Goal: Information Seeking & Learning: Learn about a topic

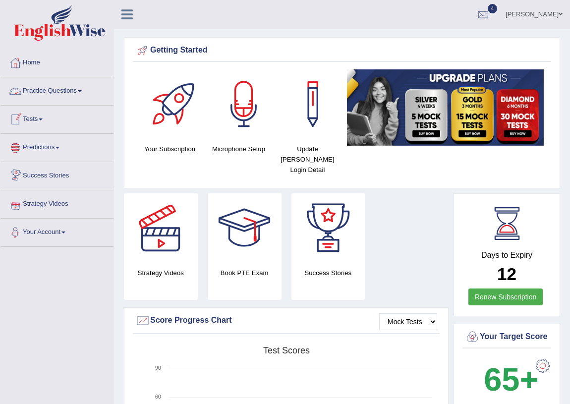
click at [54, 96] on link "Practice Questions" at bounding box center [56, 89] width 113 height 25
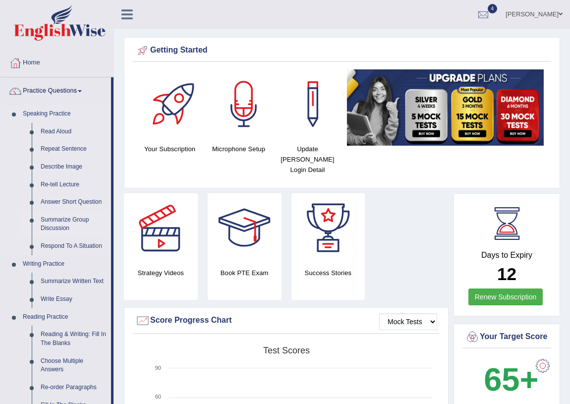
click at [47, 221] on link "Summarize Group Discussion" at bounding box center [73, 224] width 75 height 26
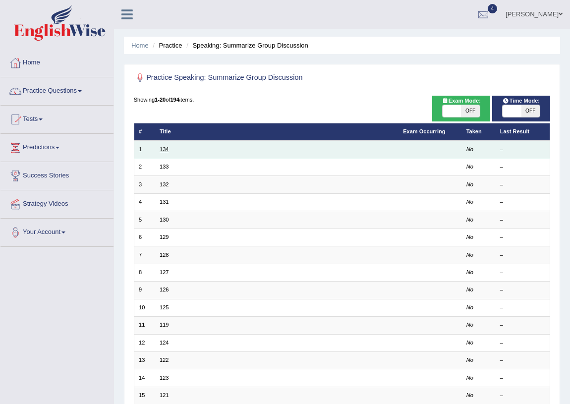
click at [163, 151] on link "134" at bounding box center [164, 149] width 9 height 6
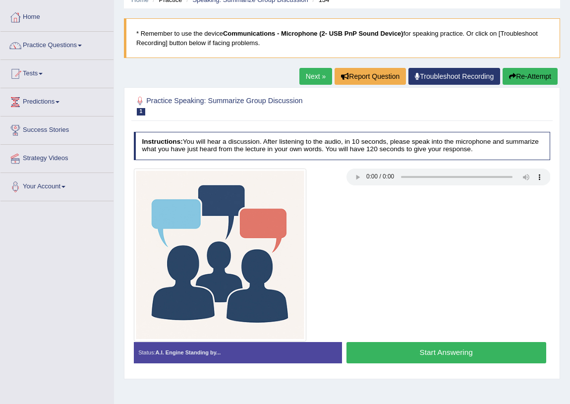
scroll to position [90, 0]
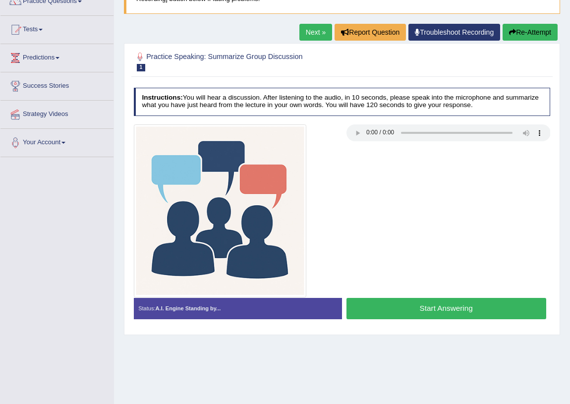
click at [447, 310] on button "Start Answering" at bounding box center [447, 308] width 200 height 21
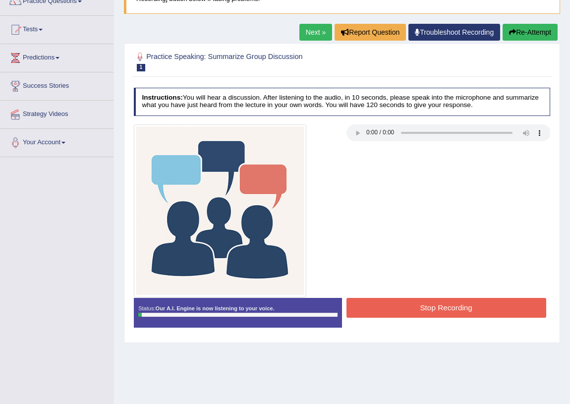
click at [545, 30] on button "Re-Attempt" at bounding box center [530, 32] width 55 height 17
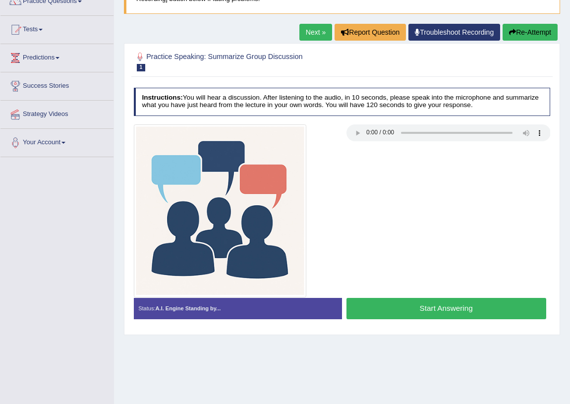
click at [482, 307] on button "Start Answering" at bounding box center [447, 308] width 200 height 21
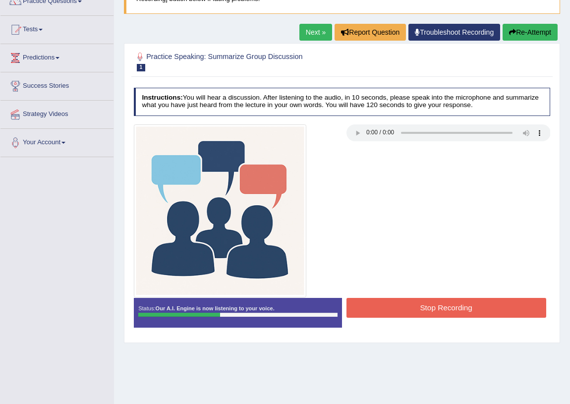
click at [446, 303] on button "Stop Recording" at bounding box center [447, 307] width 200 height 19
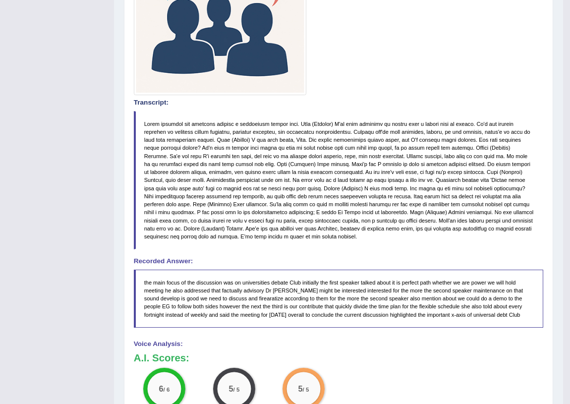
scroll to position [112, 0]
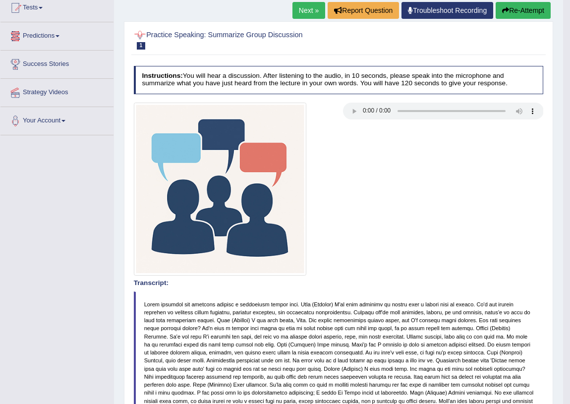
click at [59, 42] on link "Predictions" at bounding box center [56, 34] width 113 height 25
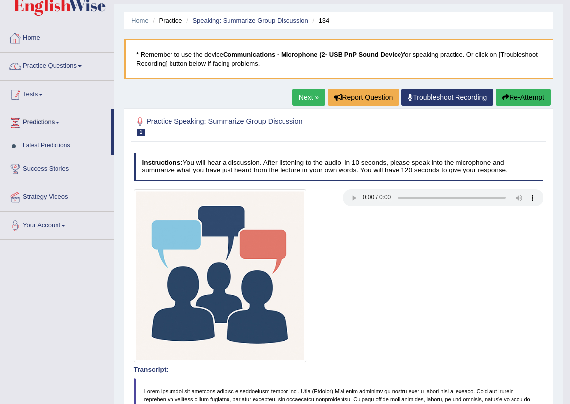
scroll to position [21, 0]
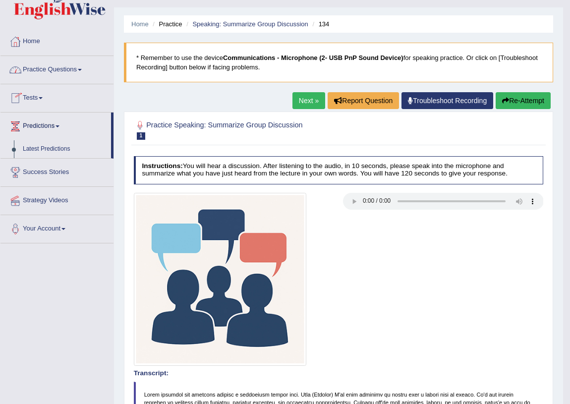
click at [48, 71] on link "Practice Questions" at bounding box center [56, 68] width 113 height 25
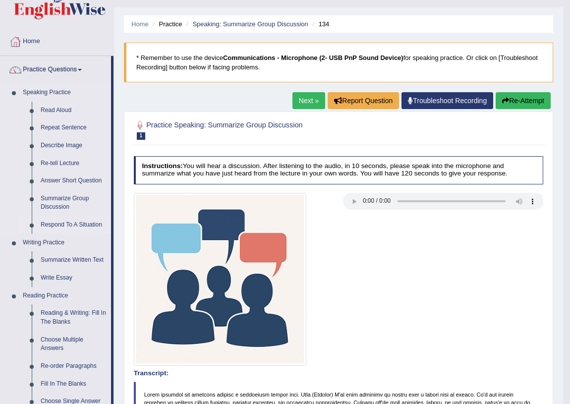
click at [60, 223] on link "Respond To A Situation" at bounding box center [73, 225] width 75 height 18
click at [59, 225] on ul "Speaking Practice Read Aloud Repeat Sentence Describe Image Re-tell Lecture Ans…" at bounding box center [55, 348] width 111 height 528
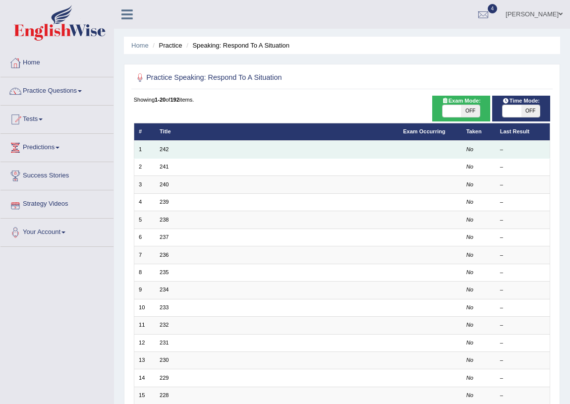
click at [159, 143] on td "242" at bounding box center [277, 149] width 244 height 17
click at [169, 149] on link "242" at bounding box center [164, 149] width 9 height 6
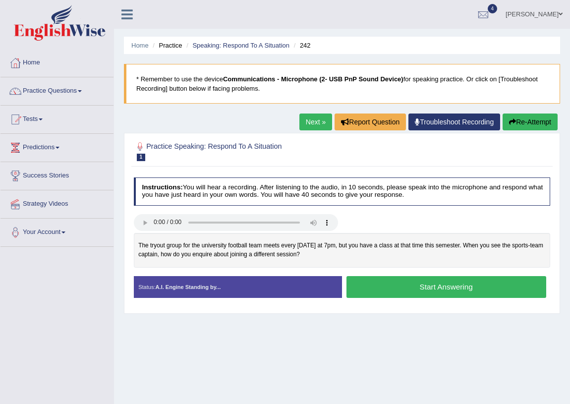
drag, startPoint x: 576, startPoint y: 14, endPoint x: 125, endPoint y: 368, distance: 573.1
click at [125, 368] on div "Home Practice Speaking: Respond To A Situation 242 * Remember to use the device…" at bounding box center [342, 248] width 456 height 496
click at [39, 119] on link "Tests" at bounding box center [56, 118] width 113 height 25
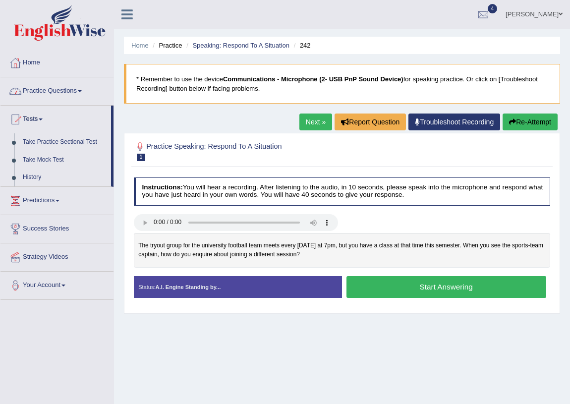
click at [40, 97] on link "Practice Questions" at bounding box center [56, 89] width 113 height 25
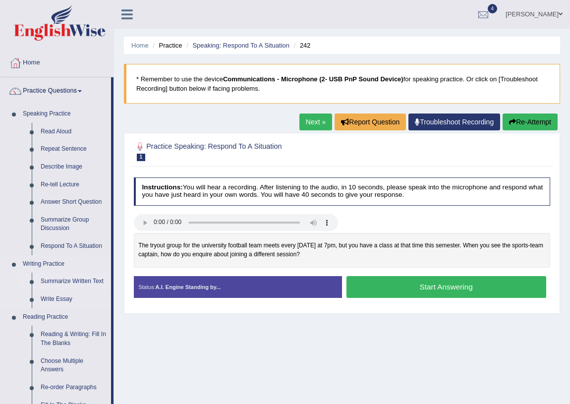
click at [60, 283] on link "Summarize Written Text" at bounding box center [73, 282] width 75 height 18
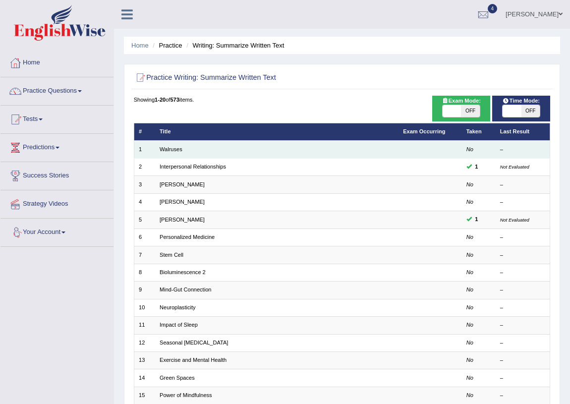
click at [150, 147] on td "1" at bounding box center [144, 149] width 21 height 17
click at [167, 150] on link "Walruses" at bounding box center [171, 149] width 23 height 6
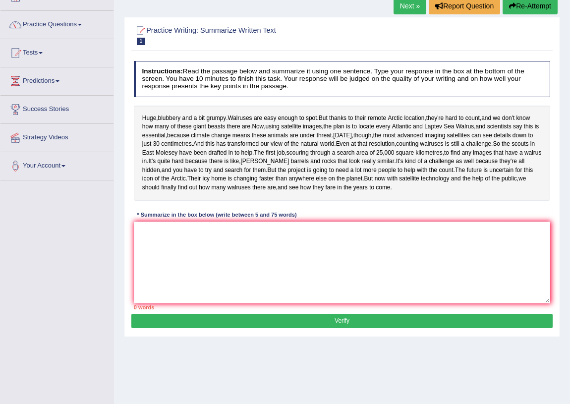
scroll to position [90, 0]
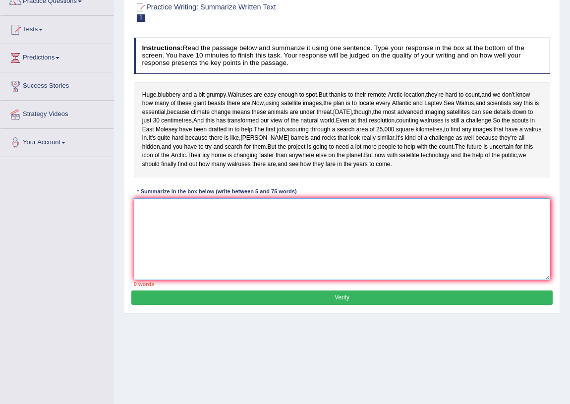
click at [179, 245] on textarea at bounding box center [342, 239] width 417 height 82
type textarea "W"
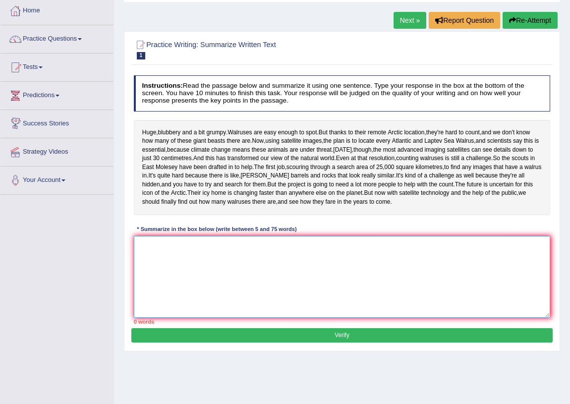
scroll to position [0, 0]
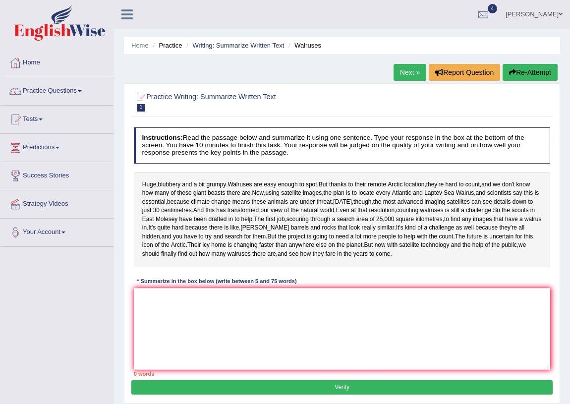
click at [62, 94] on link "Practice Questions" at bounding box center [56, 89] width 113 height 25
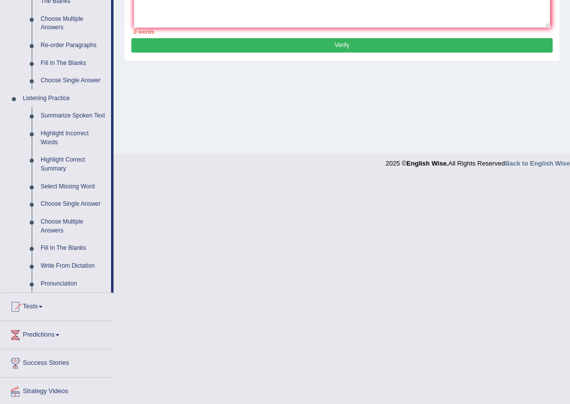
scroll to position [372, 0]
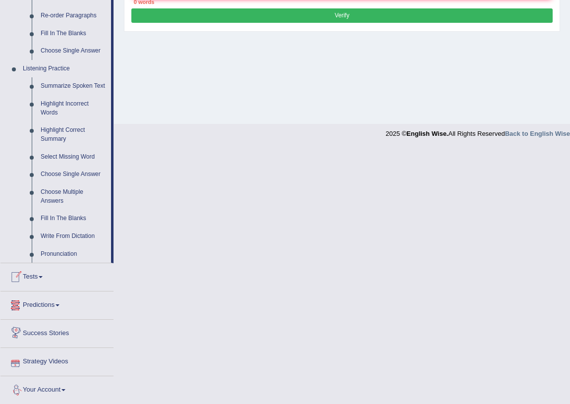
click at [41, 275] on link "Tests" at bounding box center [56, 275] width 113 height 25
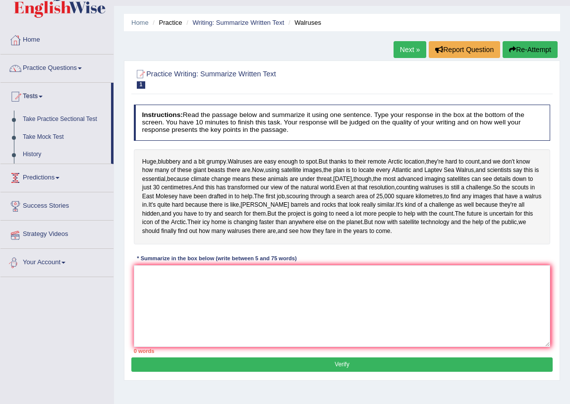
scroll to position [0, 0]
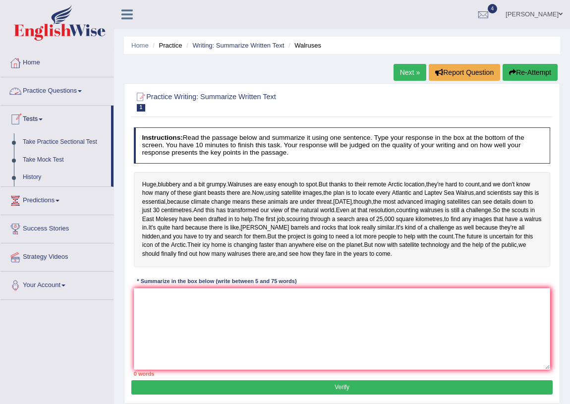
click at [33, 117] on link "Tests" at bounding box center [55, 118] width 111 height 25
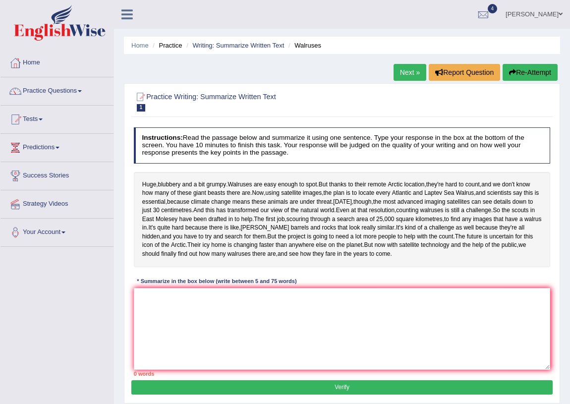
click at [33, 119] on link "Tests" at bounding box center [56, 118] width 113 height 25
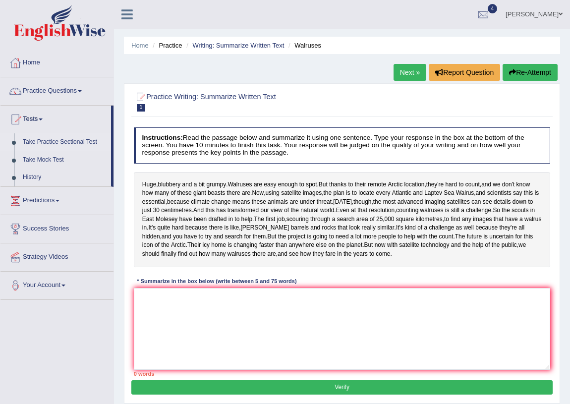
click at [35, 140] on link "Take Practice Sectional Test" at bounding box center [64, 142] width 93 height 18
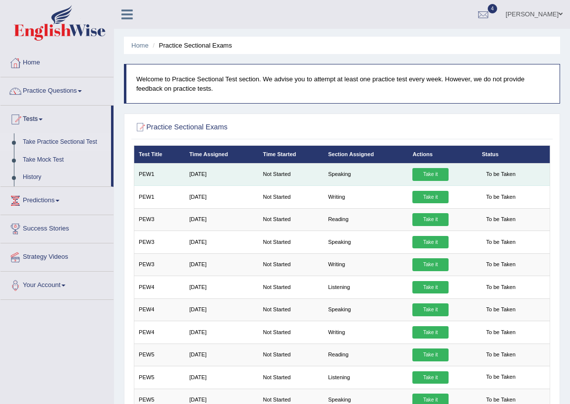
click at [426, 176] on link "Take it" at bounding box center [431, 174] width 36 height 13
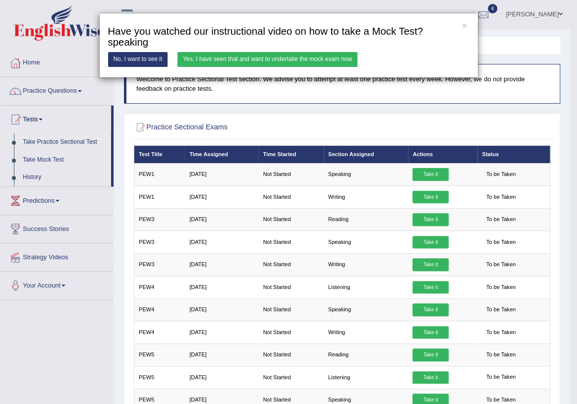
click at [292, 62] on link "Yes, I have seen that and want to undertake the mock exam now" at bounding box center [268, 59] width 180 height 14
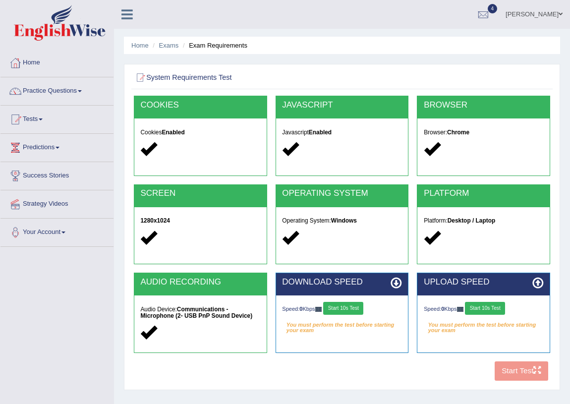
click at [336, 302] on button "Start 10s Test" at bounding box center [343, 308] width 40 height 13
click at [352, 306] on button "Start 10s Test" at bounding box center [353, 308] width 40 height 13
click at [351, 301] on div "Speed: 18851 Kbps Start 10s Test Your connection speed is fine! Select Audio Qu…" at bounding box center [342, 317] width 132 height 42
click at [353, 304] on button "Start 10s Test" at bounding box center [356, 308] width 40 height 13
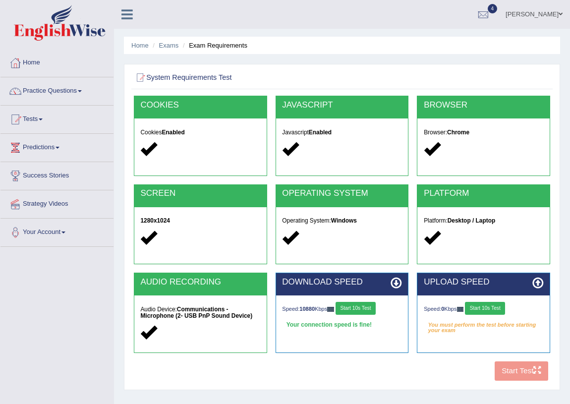
click at [491, 310] on button "Start 10s Test" at bounding box center [485, 308] width 40 height 13
click at [491, 310] on button "Start 10s Test" at bounding box center [495, 308] width 40 height 13
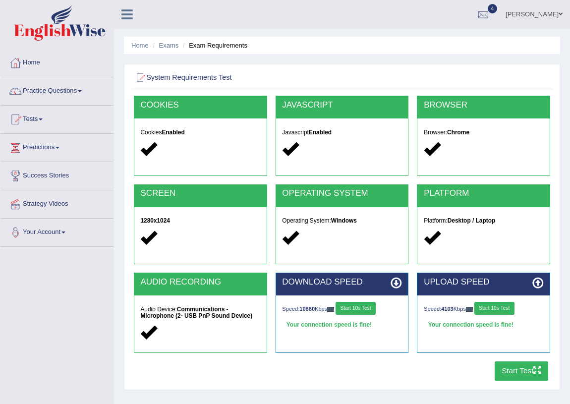
click at [525, 372] on button "Start Test" at bounding box center [522, 371] width 54 height 19
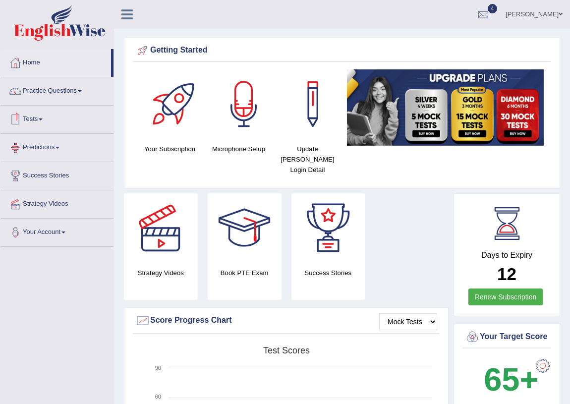
click at [41, 121] on link "Tests" at bounding box center [56, 118] width 113 height 25
click at [64, 119] on link "Tests" at bounding box center [56, 118] width 113 height 25
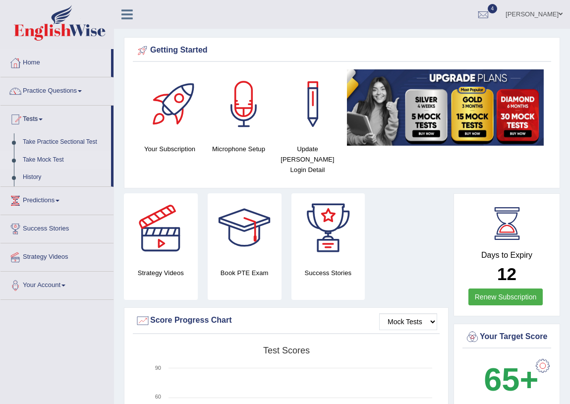
click at [32, 162] on link "Take Mock Test" at bounding box center [64, 160] width 93 height 18
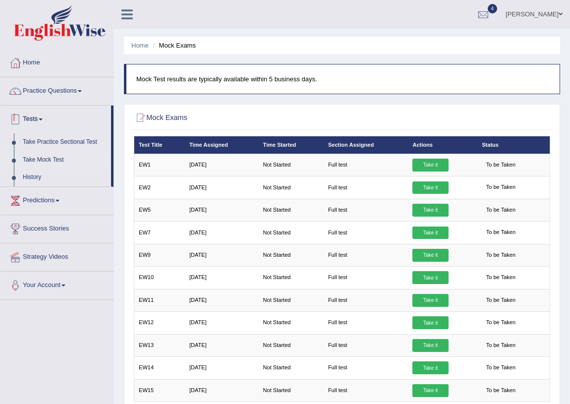
click at [40, 122] on link "Tests" at bounding box center [55, 118] width 111 height 25
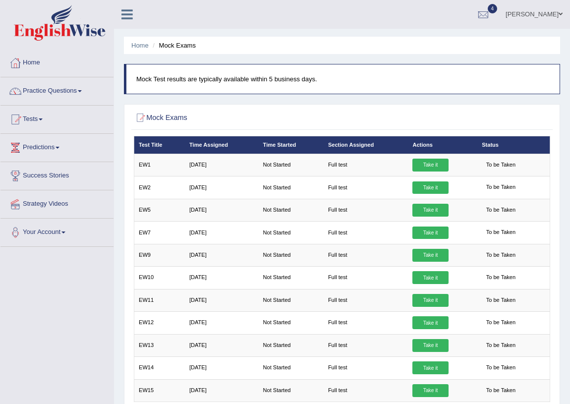
click at [48, 122] on link "Tests" at bounding box center [56, 118] width 113 height 25
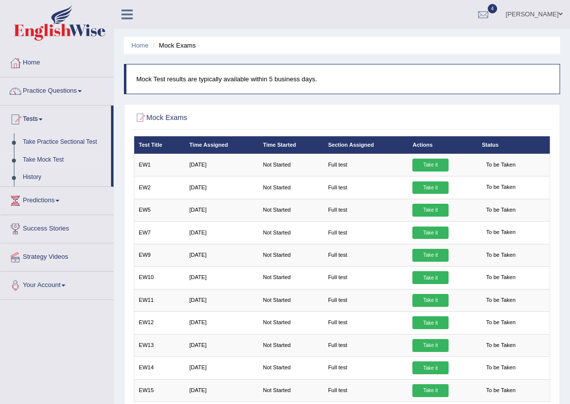
click at [48, 122] on link "Tests" at bounding box center [55, 118] width 111 height 25
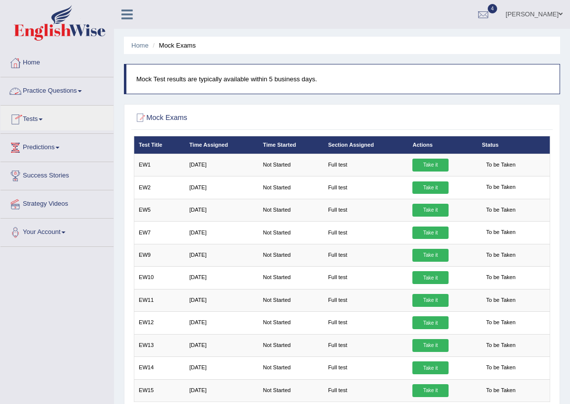
click at [58, 93] on link "Practice Questions" at bounding box center [56, 89] width 113 height 25
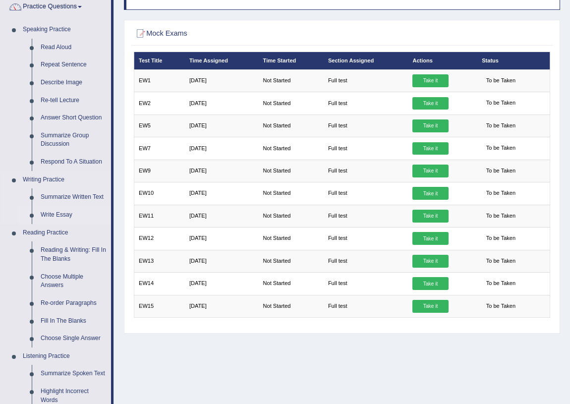
scroll to position [90, 0]
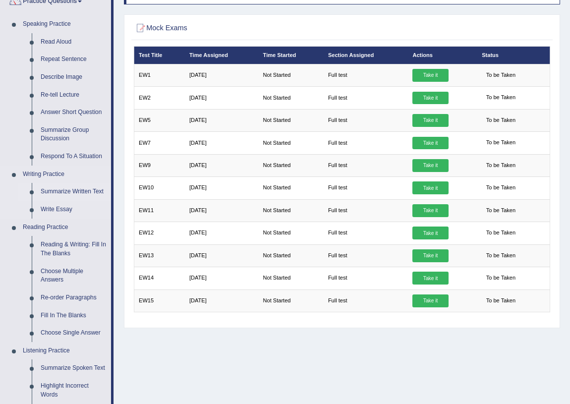
click at [73, 192] on link "Summarize Written Text" at bounding box center [73, 192] width 75 height 18
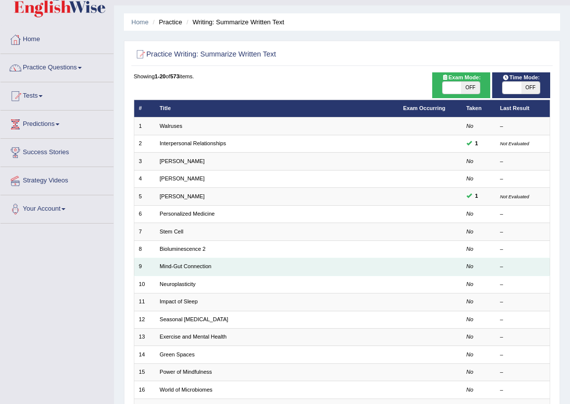
scroll to position [45, 0]
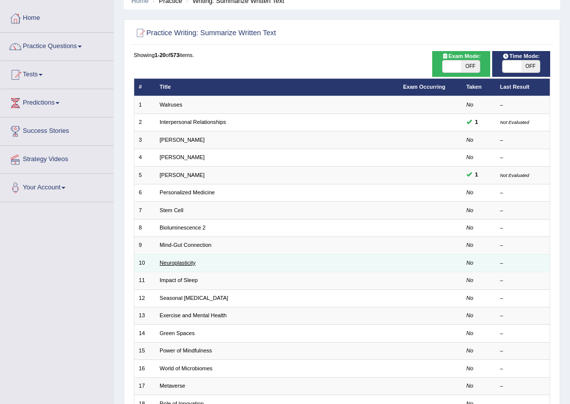
click at [171, 260] on link "Neuroplasticity" at bounding box center [178, 263] width 36 height 6
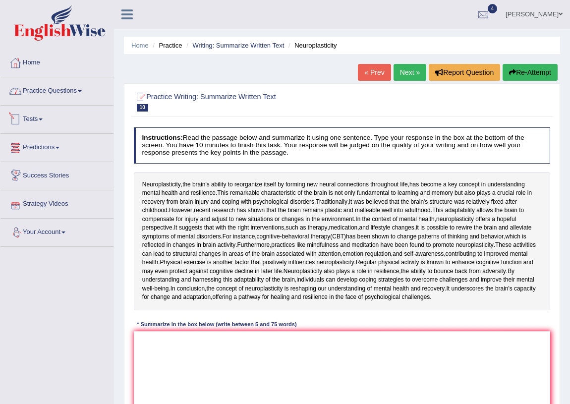
click at [61, 95] on link "Practice Questions" at bounding box center [56, 89] width 113 height 25
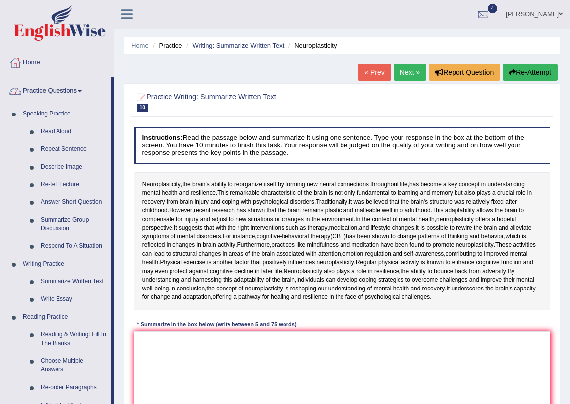
click at [66, 96] on link "Practice Questions" at bounding box center [55, 89] width 111 height 25
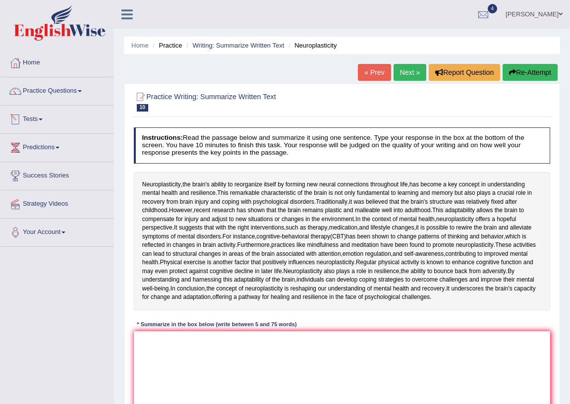
click at [60, 122] on link "Tests" at bounding box center [56, 118] width 113 height 25
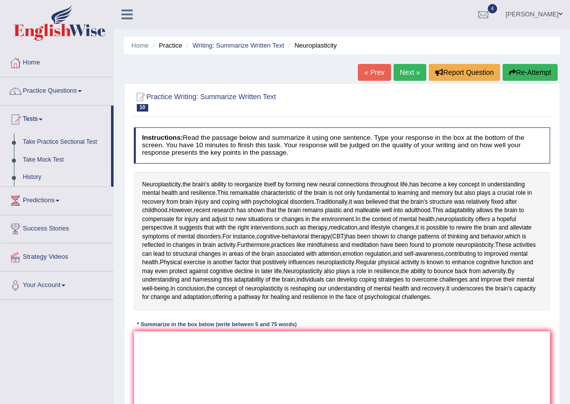
click at [44, 180] on link "History" at bounding box center [64, 178] width 93 height 18
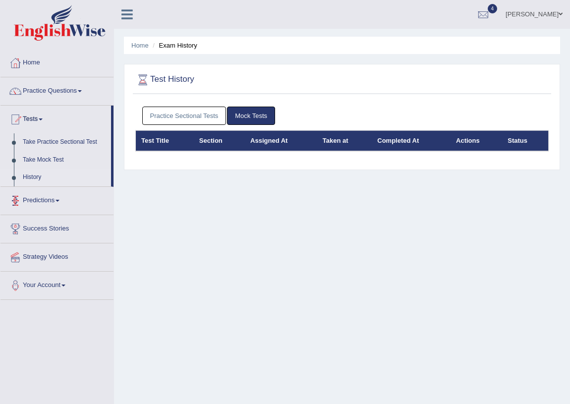
click at [161, 116] on link "Practice Sectional Tests" at bounding box center [184, 116] width 84 height 18
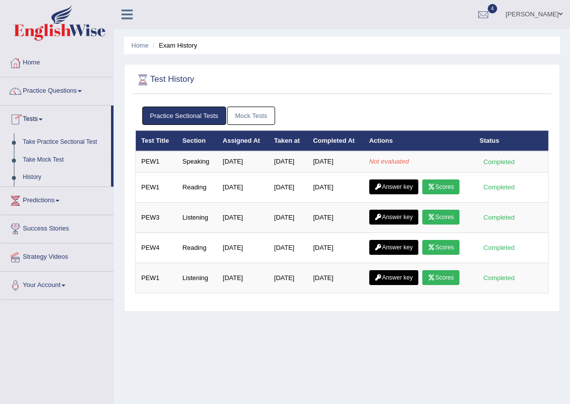
click at [52, 139] on link "Take Practice Sectional Test" at bounding box center [64, 142] width 93 height 18
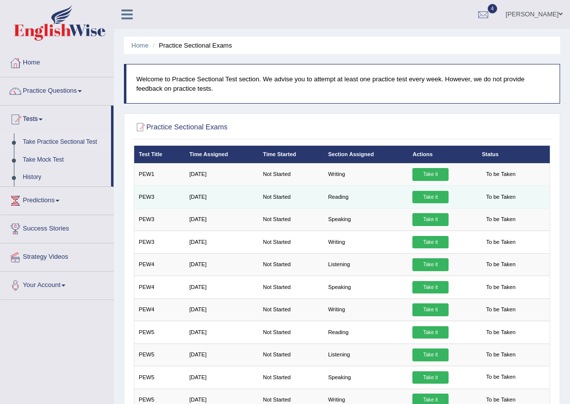
click at [327, 197] on td "Reading" at bounding box center [366, 197] width 85 height 22
click at [424, 193] on link "Take it" at bounding box center [431, 197] width 36 height 13
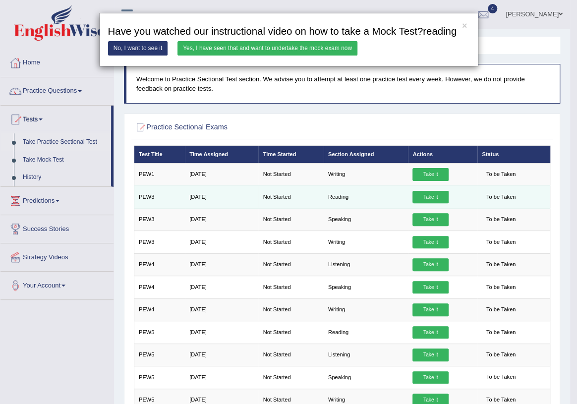
click at [424, 193] on div "× Have you watched our instructional video on how to take a Mock Test?writing N…" at bounding box center [341, 374] width 421 height 458
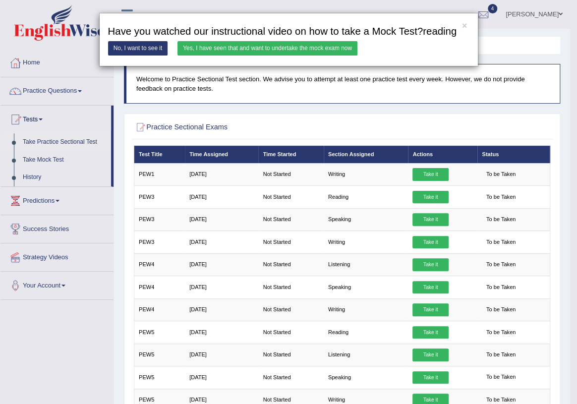
click at [296, 50] on link "Yes, I have seen that and want to undertake the mock exam now" at bounding box center [268, 48] width 180 height 14
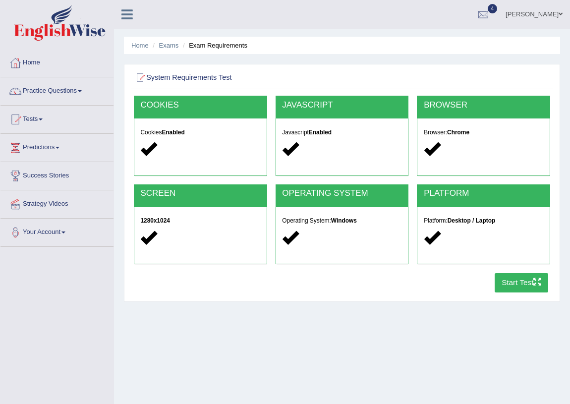
click at [504, 282] on button "Start Test" at bounding box center [522, 282] width 54 height 19
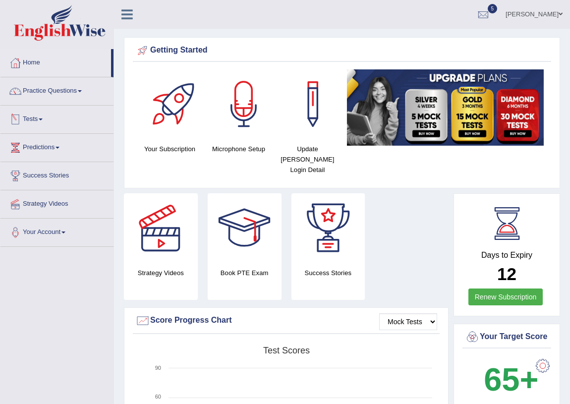
click at [41, 114] on link "Tests" at bounding box center [56, 118] width 113 height 25
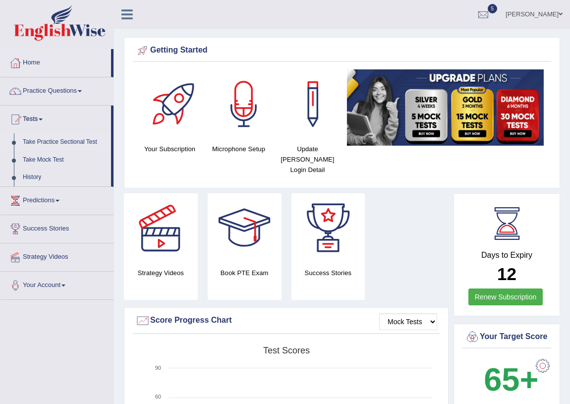
click at [57, 140] on link "Take Practice Sectional Test" at bounding box center [64, 142] width 93 height 18
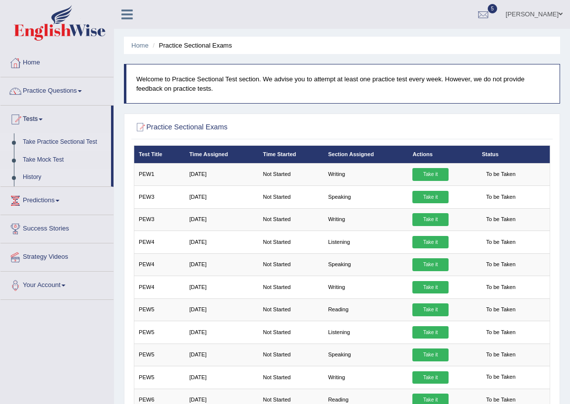
click at [29, 175] on link "History" at bounding box center [64, 178] width 93 height 18
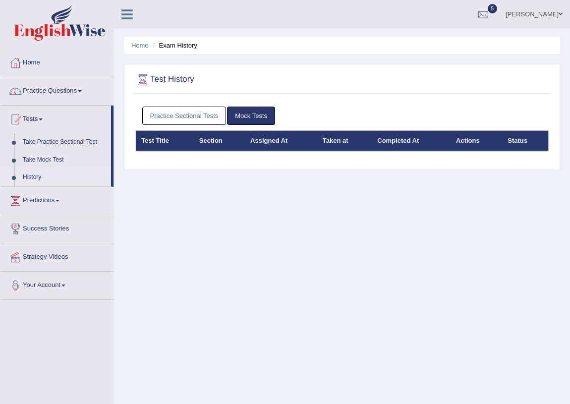
click at [179, 113] on link "Practice Sectional Tests" at bounding box center [184, 116] width 84 height 18
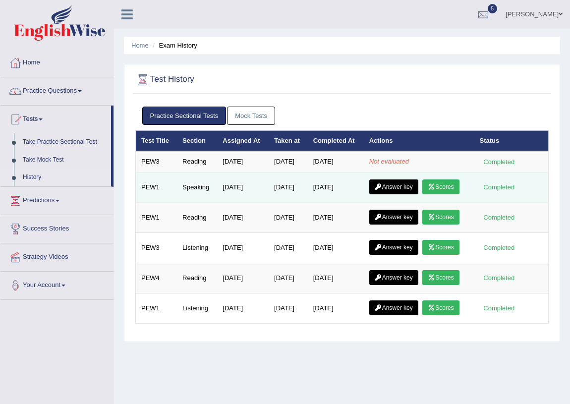
click at [436, 186] on icon at bounding box center [431, 187] width 7 height 6
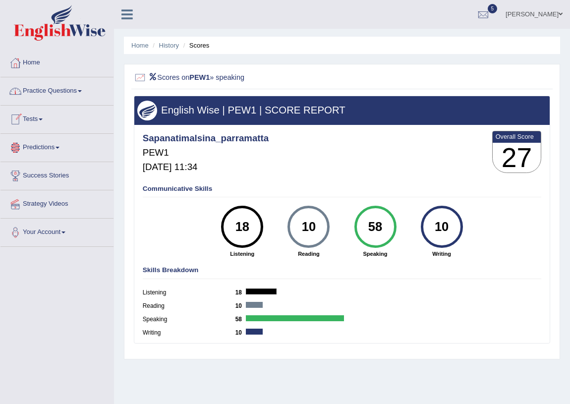
click at [32, 115] on link "Tests" at bounding box center [56, 118] width 113 height 25
click at [32, 114] on link "Tests" at bounding box center [56, 118] width 113 height 25
click at [30, 120] on link "Tests" at bounding box center [56, 118] width 113 height 25
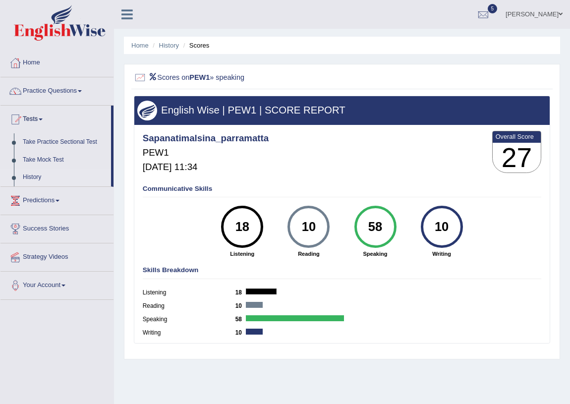
click at [32, 177] on link "History" at bounding box center [64, 178] width 93 height 18
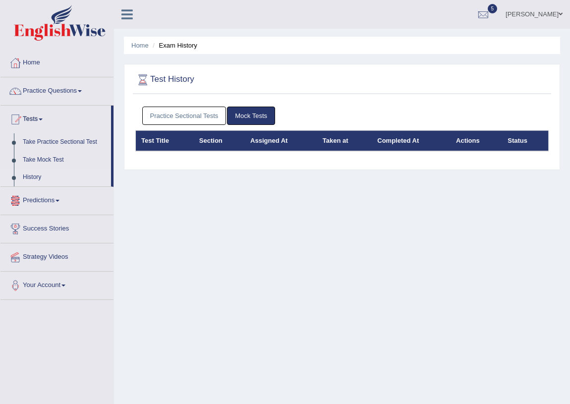
click at [201, 118] on link "Practice Sectional Tests" at bounding box center [184, 116] width 84 height 18
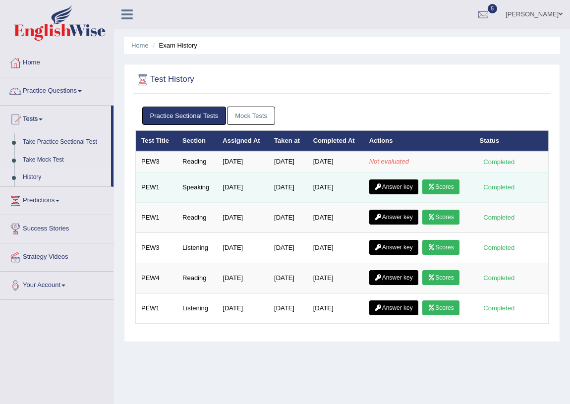
click at [396, 180] on link "Answer key" at bounding box center [394, 187] width 49 height 15
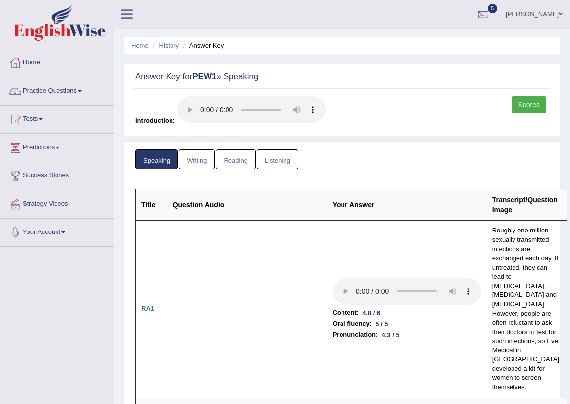
click at [38, 123] on link "Tests" at bounding box center [56, 118] width 113 height 25
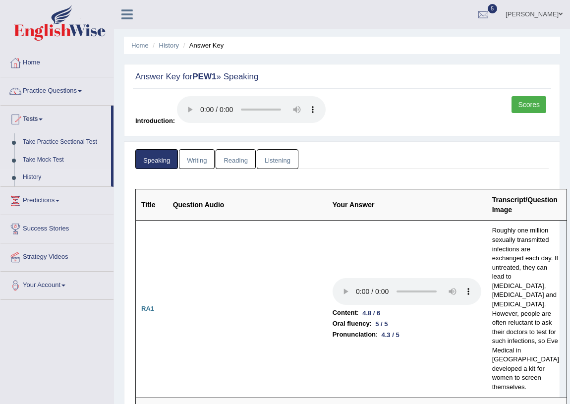
click at [27, 182] on link "History" at bounding box center [64, 178] width 93 height 18
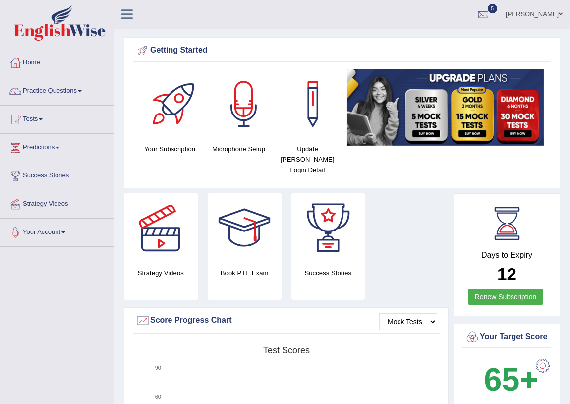
click at [35, 124] on link "Tests" at bounding box center [56, 118] width 113 height 25
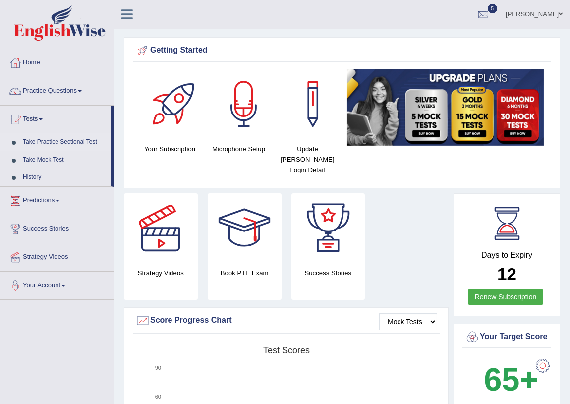
click at [54, 143] on link "Take Practice Sectional Test" at bounding box center [64, 142] width 93 height 18
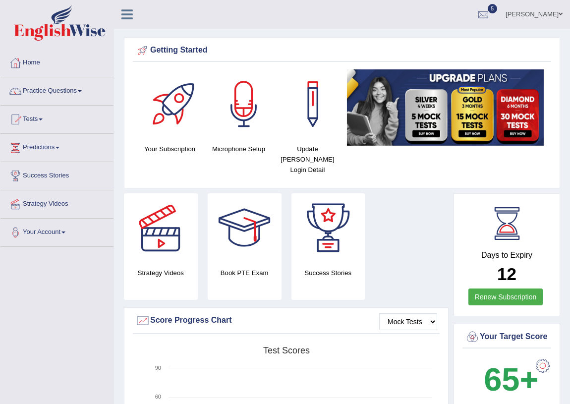
click at [42, 102] on link "Practice Questions" at bounding box center [56, 89] width 113 height 25
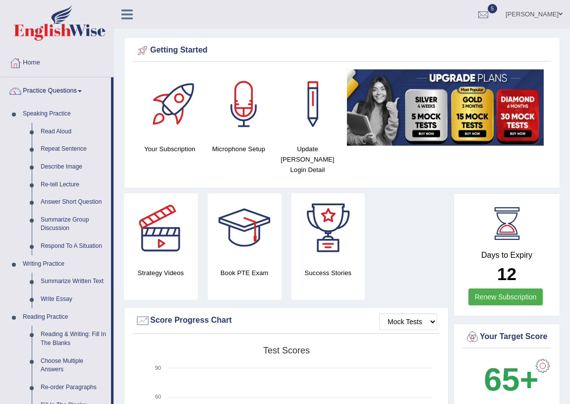
click at [48, 93] on link "Practice Questions" at bounding box center [55, 89] width 111 height 25
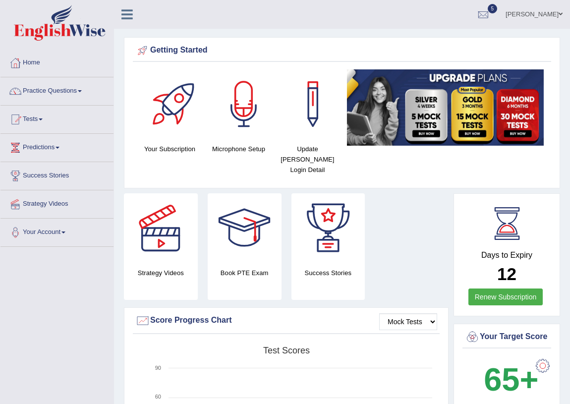
click at [44, 120] on link "Tests" at bounding box center [56, 118] width 113 height 25
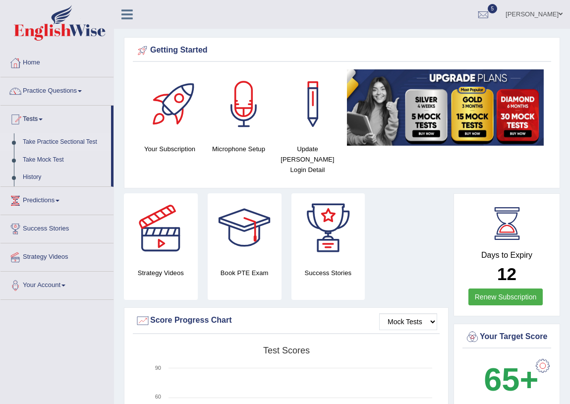
click at [41, 145] on link "Take Practice Sectional Test" at bounding box center [64, 142] width 93 height 18
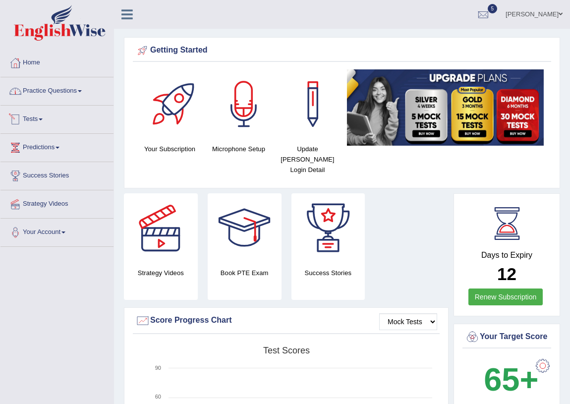
click at [42, 123] on link "Tests" at bounding box center [56, 118] width 113 height 25
click at [42, 123] on link "Tests" at bounding box center [55, 118] width 111 height 25
click at [42, 117] on link "Tests" at bounding box center [56, 118] width 113 height 25
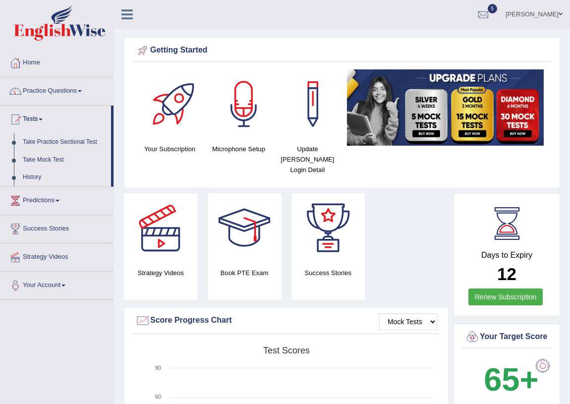
click at [40, 179] on link "History" at bounding box center [64, 178] width 93 height 18
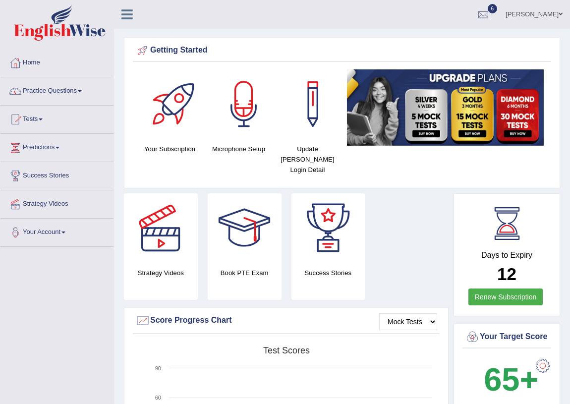
click at [43, 90] on link "Practice Questions" at bounding box center [56, 89] width 113 height 25
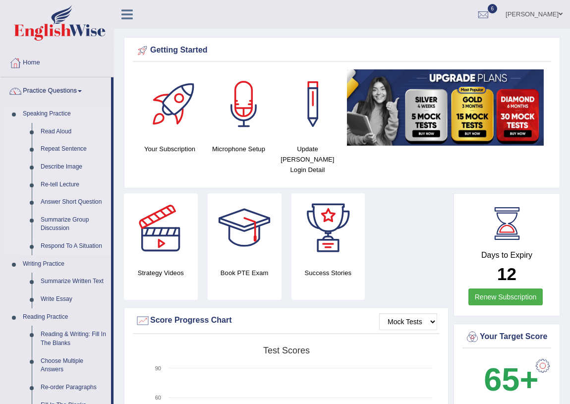
click at [59, 246] on link "Respond To A Situation" at bounding box center [73, 247] width 75 height 18
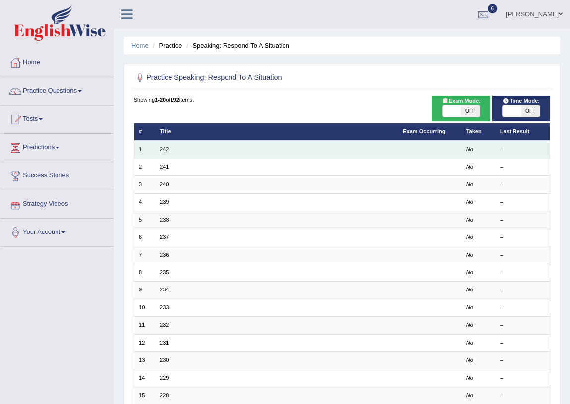
click at [162, 148] on link "242" at bounding box center [164, 149] width 9 height 6
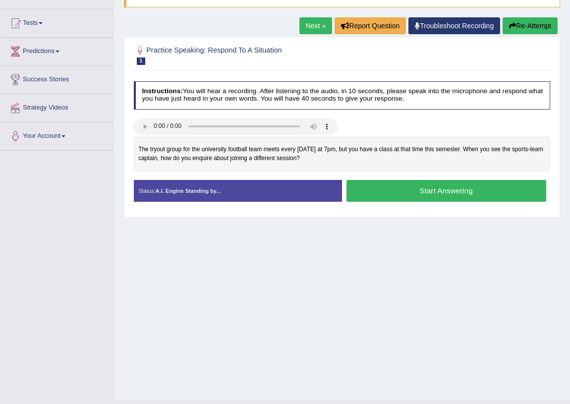
scroll to position [116, 0]
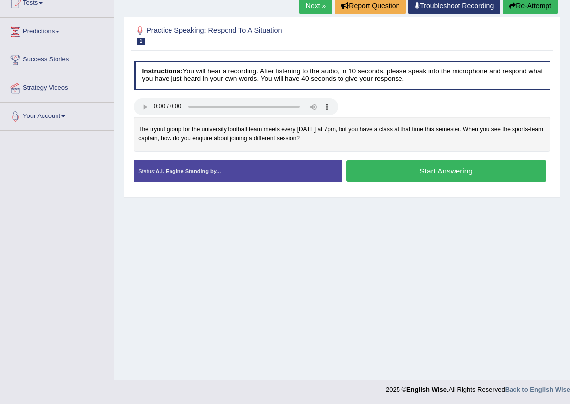
click at [448, 174] on button "Start Answering" at bounding box center [447, 170] width 200 height 21
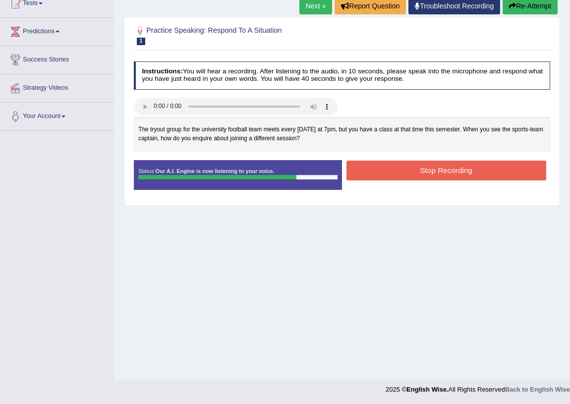
click at [446, 171] on button "Stop Recording" at bounding box center [447, 170] width 200 height 19
click at [446, 171] on div "Status: Our A.I. Engine is now listening to your voice. Start Answering Stop Re…" at bounding box center [342, 179] width 417 height 38
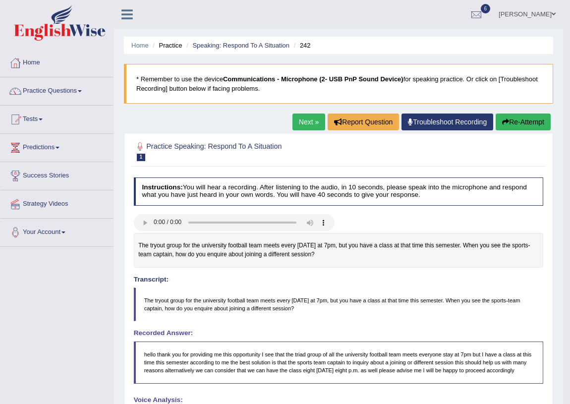
scroll to position [0, 0]
click at [43, 119] on span at bounding box center [41, 120] width 4 height 2
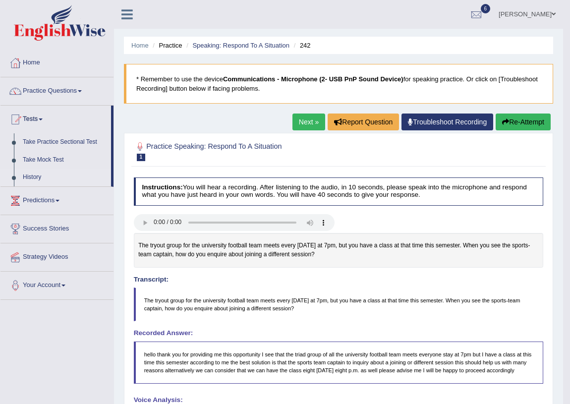
click at [35, 178] on link "History" at bounding box center [64, 178] width 93 height 18
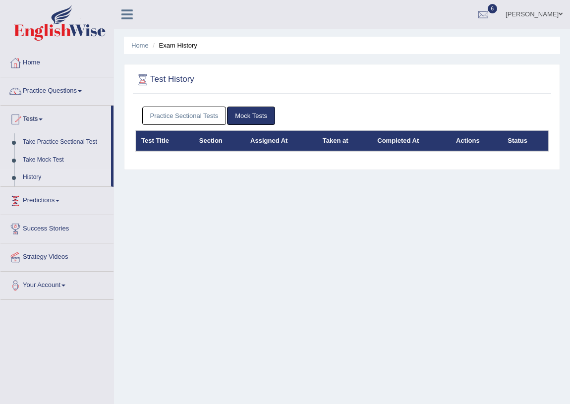
click at [178, 115] on link "Practice Sectional Tests" at bounding box center [184, 116] width 84 height 18
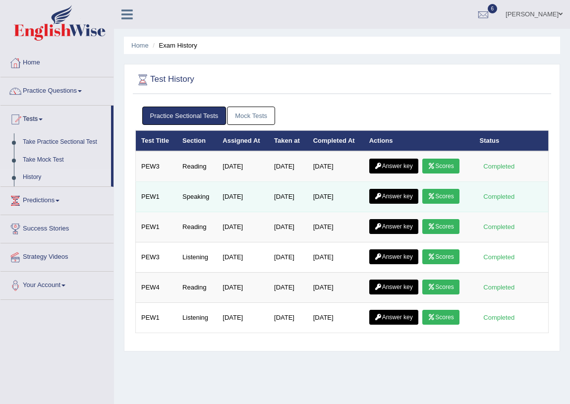
click at [387, 196] on link "Answer key" at bounding box center [394, 196] width 49 height 15
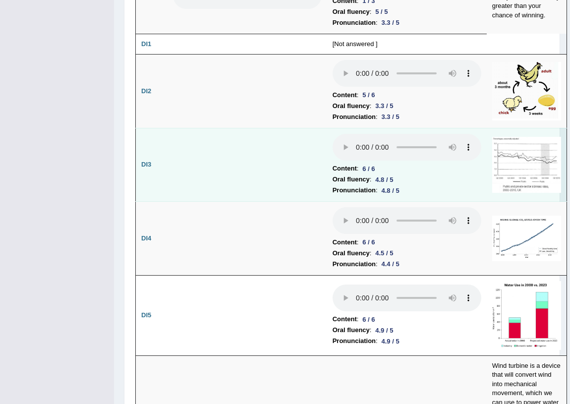
scroll to position [1758, 0]
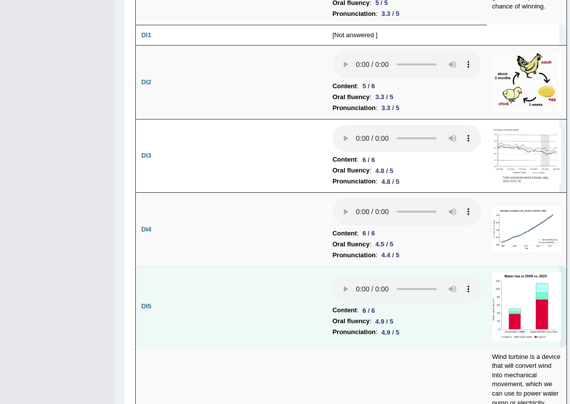
click at [511, 317] on img at bounding box center [527, 306] width 69 height 69
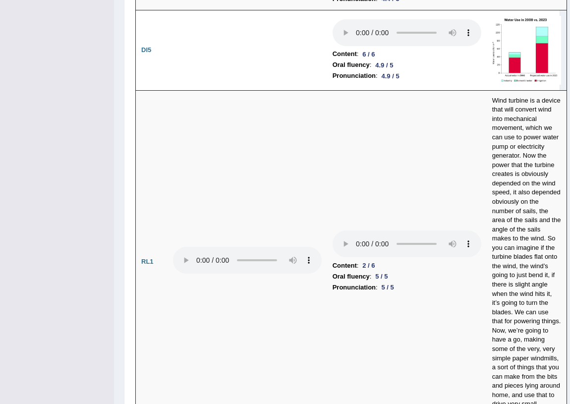
scroll to position [2016, 0]
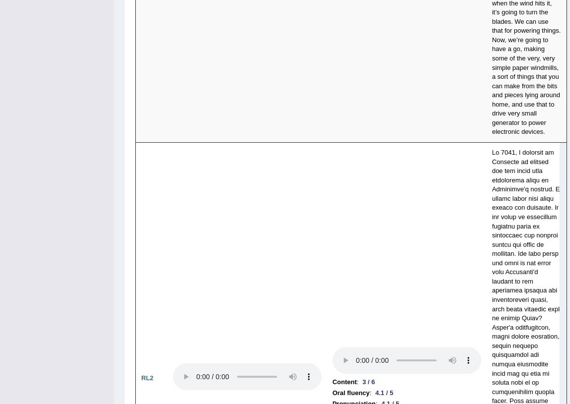
drag, startPoint x: 95, startPoint y: 115, endPoint x: 96, endPoint y: 110, distance: 5.5
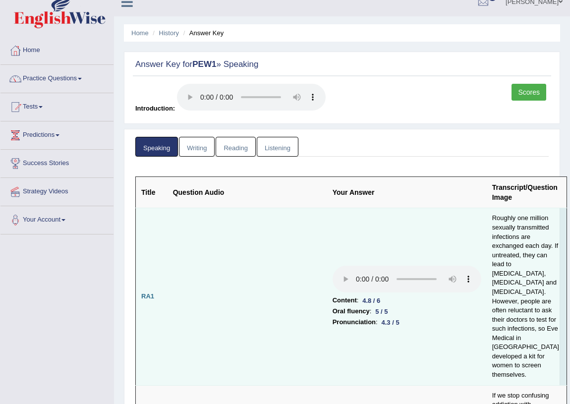
scroll to position [0, 0]
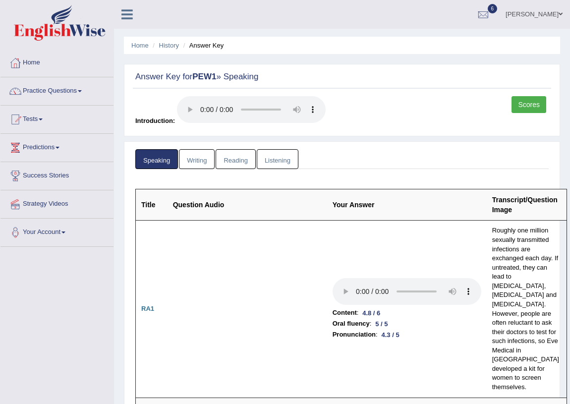
click at [208, 165] on link "Writing" at bounding box center [197, 159] width 36 height 20
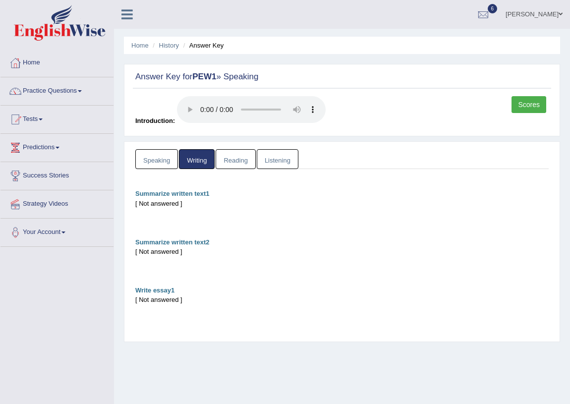
click at [54, 93] on link "Practice Questions" at bounding box center [56, 89] width 113 height 25
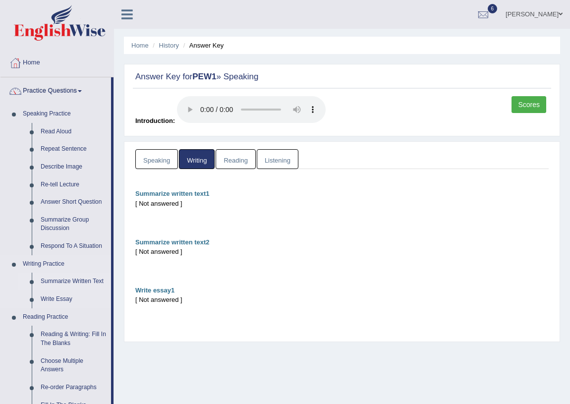
click at [74, 282] on link "Summarize Written Text" at bounding box center [73, 282] width 75 height 18
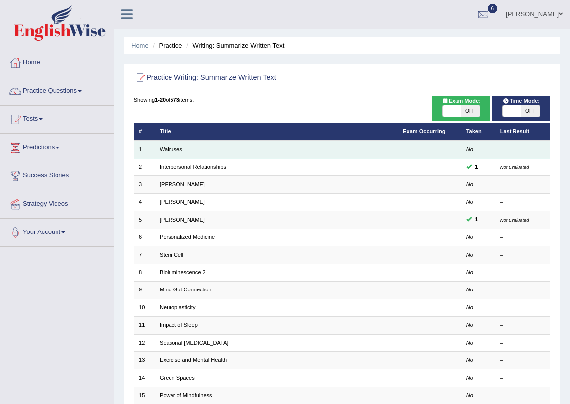
click at [164, 150] on link "Walruses" at bounding box center [171, 149] width 23 height 6
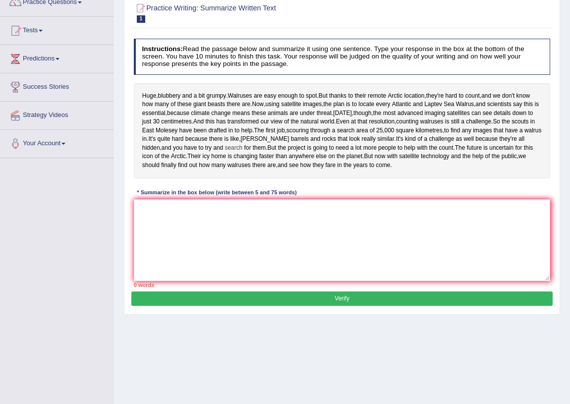
scroll to position [90, 0]
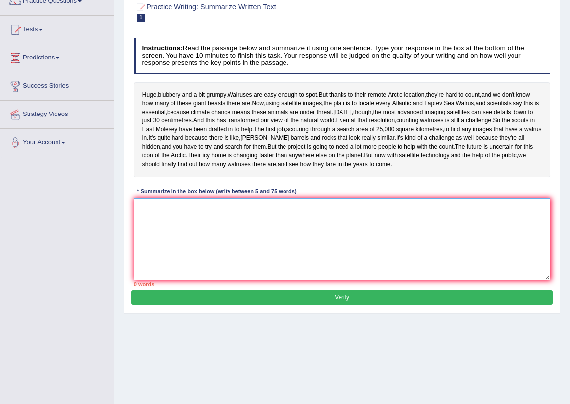
click at [218, 252] on textarea at bounding box center [342, 239] width 417 height 82
click at [141, 89] on div "Huge , blubbery and a bit grumpy . Walruses are easy enough to spot . But thank…" at bounding box center [342, 129] width 417 height 95
drag, startPoint x: 141, startPoint y: 89, endPoint x: 201, endPoint y: 135, distance: 75.6
click at [268, 94] on div "Huge , blubbery and a bit grumpy . Walruses are easy enough to spot . But thank…" at bounding box center [342, 129] width 417 height 95
drag, startPoint x: 197, startPoint y: 269, endPoint x: 202, endPoint y: 272, distance: 5.7
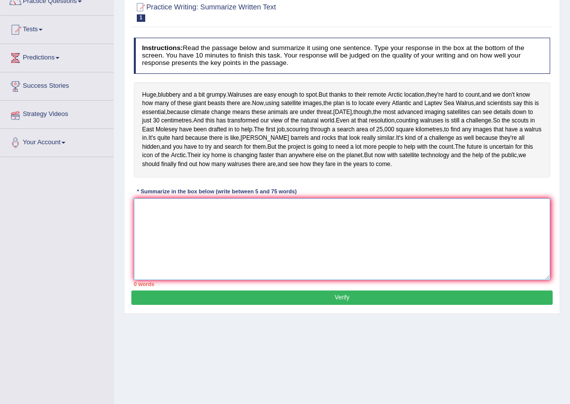
click at [198, 269] on textarea at bounding box center [342, 239] width 417 height 82
drag, startPoint x: 231, startPoint y: 287, endPoint x: 235, endPoint y: 280, distance: 8.0
click at [235, 280] on textarea at bounding box center [342, 239] width 417 height 82
click at [154, 255] on textarea at bounding box center [342, 239] width 417 height 82
click at [150, 244] on textarea at bounding box center [342, 239] width 417 height 82
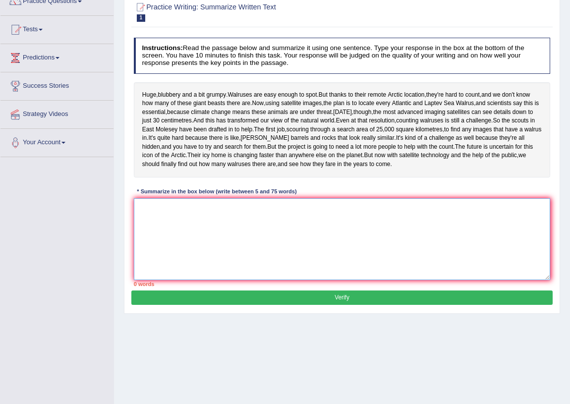
click at [146, 240] on textarea at bounding box center [342, 239] width 417 height 82
drag, startPoint x: 146, startPoint y: 240, endPoint x: 129, endPoint y: 235, distance: 17.6
click at [129, 235] on div "Practice Writing: Summarize Written Text 1 Walruses Instructions: Read the pass…" at bounding box center [342, 154] width 437 height 320
click at [152, 240] on textarea at bounding box center [342, 239] width 417 height 82
click at [159, 246] on textarea at bounding box center [342, 239] width 417 height 82
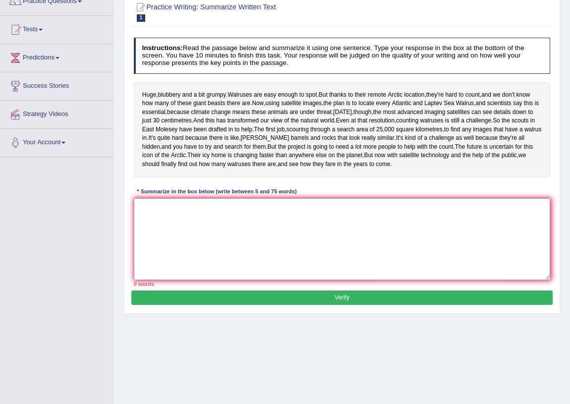
click at [139, 243] on textarea at bounding box center [342, 239] width 417 height 82
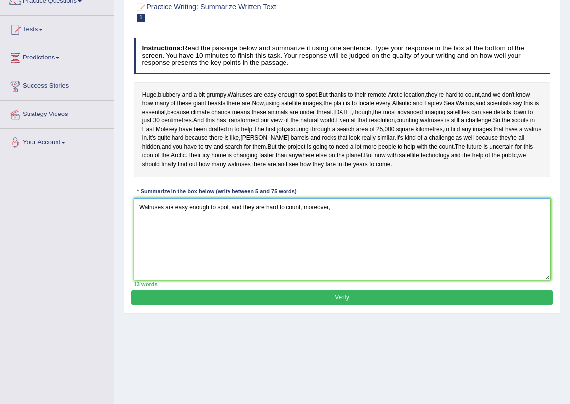
type textarea "Walruses are easy enough to spot, and they are hard to count, moreover,"
drag, startPoint x: 384, startPoint y: 245, endPoint x: 0, endPoint y: 233, distance: 384.6
click at [0, 233] on div "Toggle navigation Home Practice Questions Speaking Practice Read Aloud Repeat S…" at bounding box center [285, 168] width 570 height 516
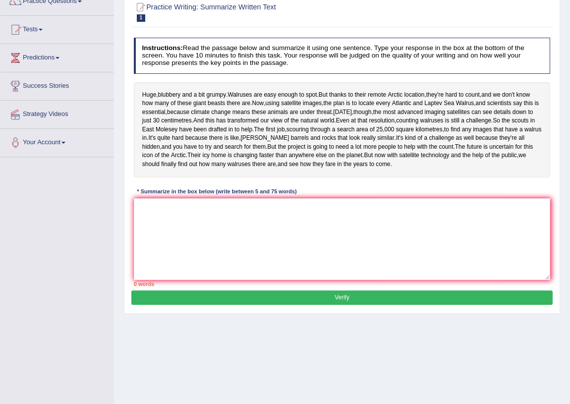
drag, startPoint x: 347, startPoint y: 119, endPoint x: 79, endPoint y: 127, distance: 268.0
click at [79, 127] on div "Toggle navigation Home Practice Questions Speaking Practice Read Aloud Repeat S…" at bounding box center [285, 168] width 570 height 516
drag, startPoint x: 75, startPoint y: 124, endPoint x: 85, endPoint y: 117, distance: 11.4
click at [84, 117] on li "Strategy Videos" at bounding box center [56, 115] width 113 height 28
click at [189, 257] on textarea at bounding box center [342, 239] width 417 height 82
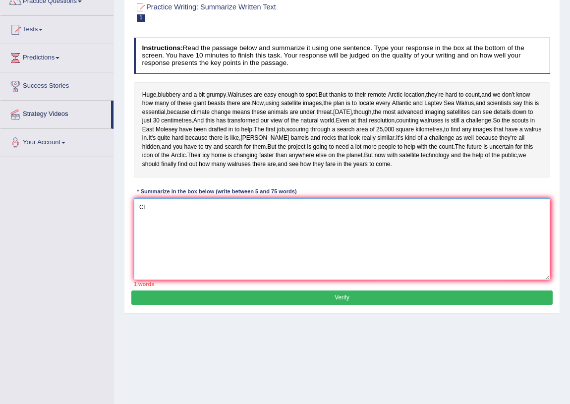
type textarea "C"
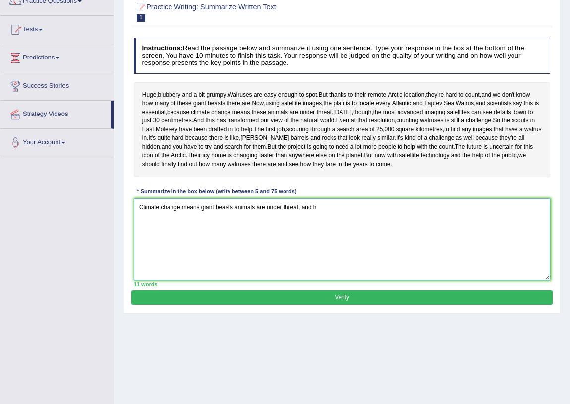
type textarea "Climate change means giant beasts animals are under threat, and"
drag, startPoint x: 344, startPoint y: 248, endPoint x: 94, endPoint y: 221, distance: 251.9
click at [95, 220] on div "Toggle navigation Home Practice Questions Speaking Practice Read Aloud Repeat S…" at bounding box center [285, 168] width 570 height 516
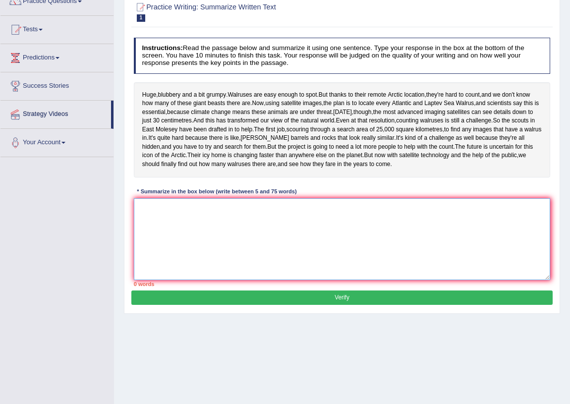
click at [164, 242] on textarea at bounding box center [342, 239] width 417 height 82
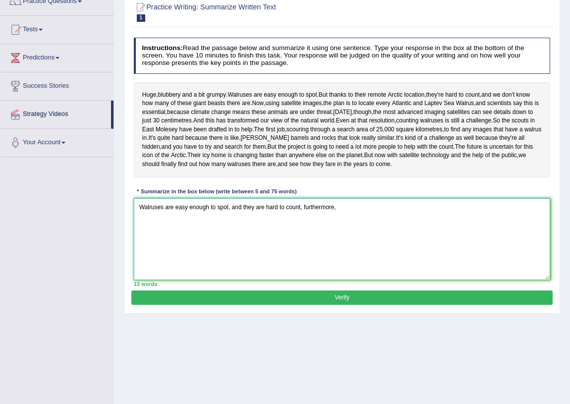
click at [372, 246] on textarea "Walruses are easy enough to spot, and they are hard to count, furthermore," at bounding box center [342, 239] width 417 height 82
click at [361, 247] on textarea "Walruses are easy enough to spot, and they are hard to count, furthermore," at bounding box center [342, 239] width 417 height 82
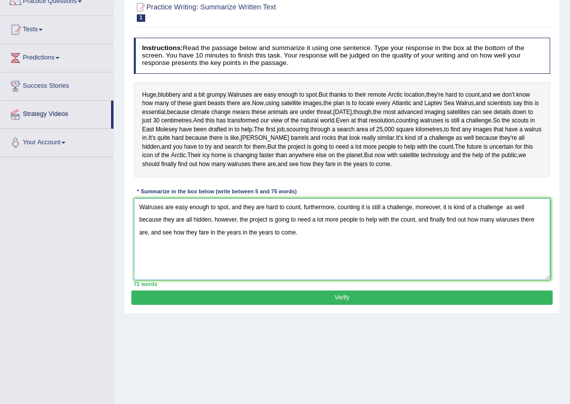
click at [275, 266] on textarea "Walruses are easy enough to spot, and they are hard to count, furthermore, coun…" at bounding box center [342, 239] width 417 height 82
type textarea "Walruses are easy enough to spot, and they are hard to count, furthermore, coun…"
drag, startPoint x: 374, startPoint y: 329, endPoint x: 323, endPoint y: 266, distance: 80.8
click at [323, 267] on div "Practice Writing: Summarize Written Text 1 Walruses Instructions: Read the pass…" at bounding box center [342, 154] width 437 height 320
click at [281, 266] on textarea "Walruses are easy enough to spot, and they are hard to count, furthermore, coun…" at bounding box center [342, 239] width 417 height 82
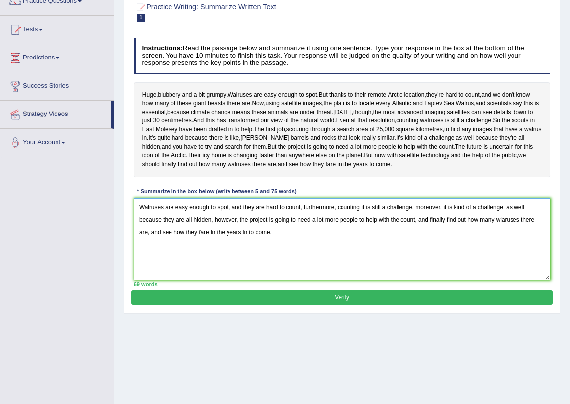
click at [248, 264] on textarea "Walruses are easy enough to spot, and they are hard to count, furthermore, coun…" at bounding box center [342, 239] width 417 height 82
click at [246, 263] on textarea "Walruses are easy enough to spot, and they are hard to count, furthermore, coun…" at bounding box center [342, 239] width 417 height 82
click at [247, 266] on textarea "Walruses are easy enough to spot, and they are hard to count, furthermore, coun…" at bounding box center [342, 239] width 417 height 82
click at [245, 265] on textarea "Walruses are easy enough to spot, and they are hard to count, furthermore, coun…" at bounding box center [342, 239] width 417 height 82
type textarea "Walruses are easy enough to spot, and they are hard to count, furthermore, coun…"
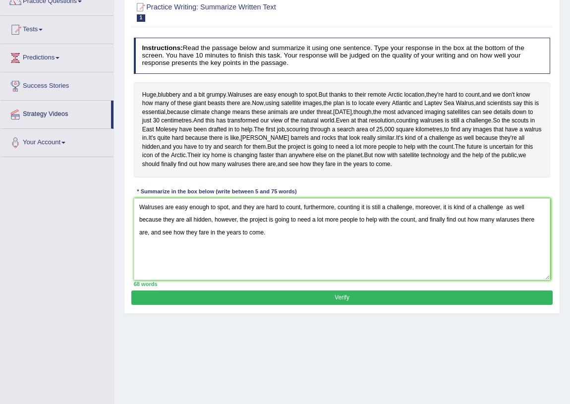
click at [347, 305] on button "Verify" at bounding box center [341, 298] width 421 height 14
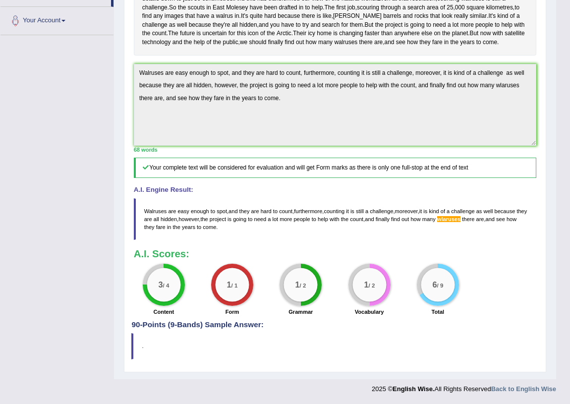
scroll to position [254, 0]
drag, startPoint x: 142, startPoint y: 208, endPoint x: 320, endPoint y: 233, distance: 179.2
click at [313, 231] on blockquote "Walruses are easy enough to spot , and they are hard to count , furthermore , c…" at bounding box center [335, 219] width 403 height 42
click at [321, 233] on blockquote "Walruses are easy enough to spot , and they are hard to count , furthermore , c…" at bounding box center [335, 219] width 403 height 42
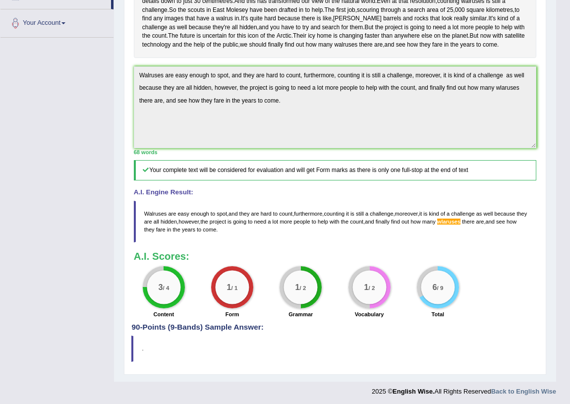
click div "Instructions: Read the passage below and summarize it using one sentence. Type …"
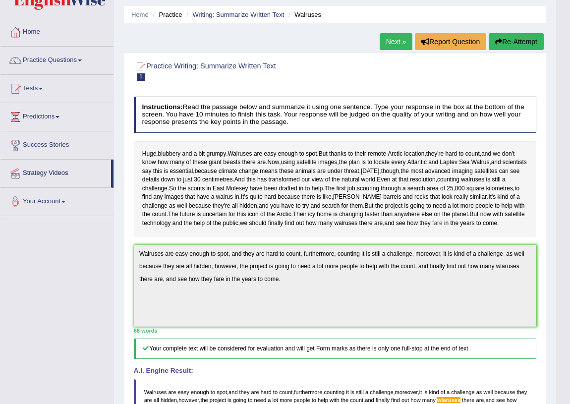
scroll to position [0, 0]
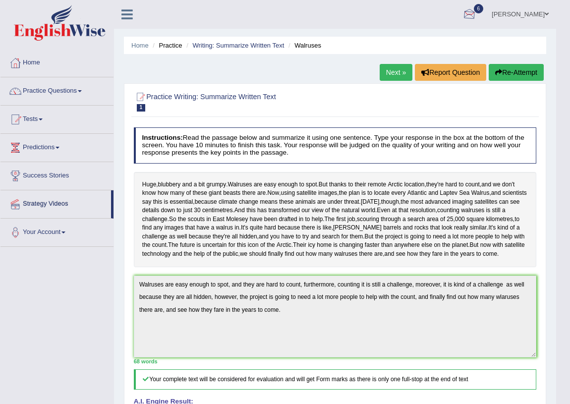
click button "Re-Attempt"
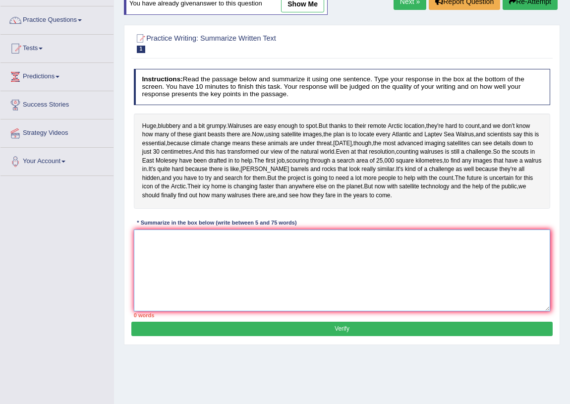
click at [171, 274] on textarea at bounding box center [342, 271] width 417 height 82
paste textarea "Walruses are easy enough to spot, and they are hard to count, furthermore, coun…"
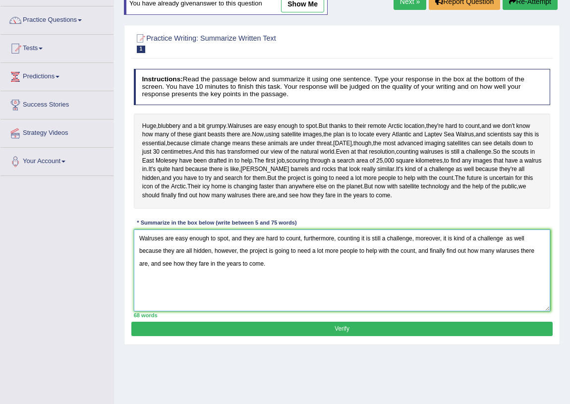
drag, startPoint x: 520, startPoint y: 286, endPoint x: 495, endPoint y: 285, distance: 25.3
click at [495, 285] on textarea "Walruses are easy enough to spot, and they are hard to count, furthermore, coun…" at bounding box center [342, 271] width 417 height 82
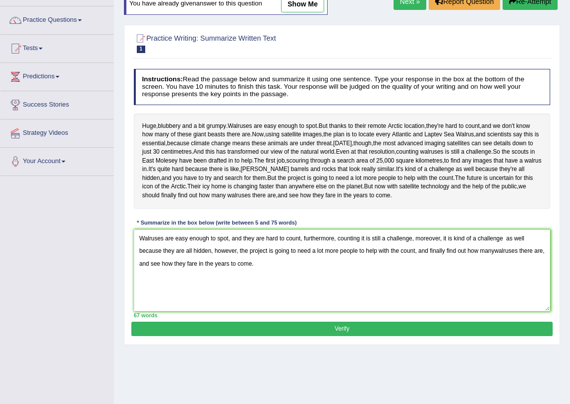
drag, startPoint x: 365, startPoint y: 357, endPoint x: 392, endPoint y: 317, distance: 48.6
click at [392, 317] on div "Practice Writing: Summarize Written Text 1 Walruses Instructions: Read the pass…" at bounding box center [342, 185] width 437 height 320
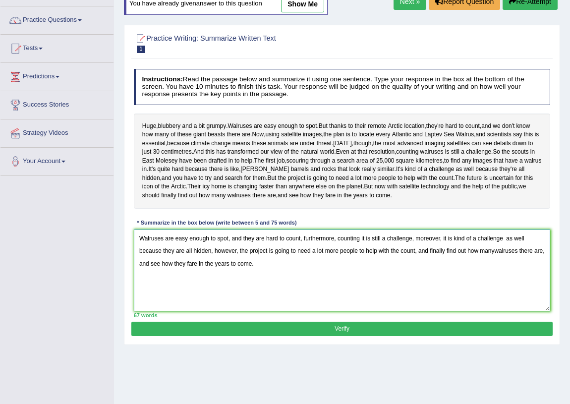
click at [494, 285] on textarea "Walruses are easy enough to spot, and they are hard to count, furthermore, coun…" at bounding box center [342, 271] width 417 height 82
type textarea "Walruses are easy enough to spot, and they are hard to count, furthermore, coun…"
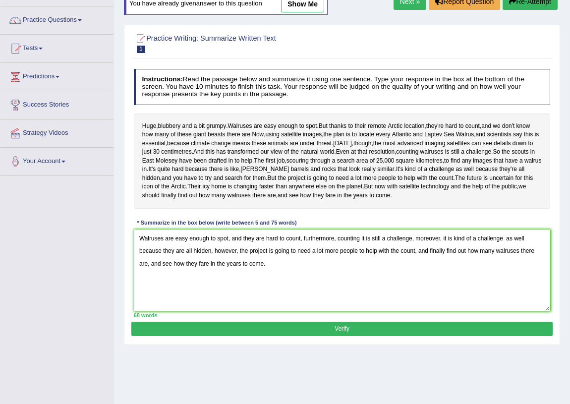
click at [318, 336] on button "Verify" at bounding box center [341, 329] width 421 height 14
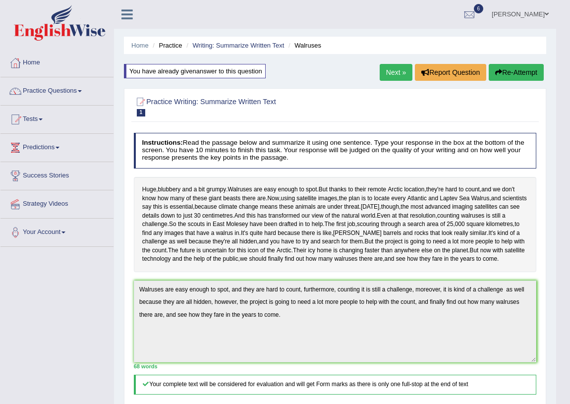
click at [522, 67] on button "Re-Attempt" at bounding box center [516, 72] width 55 height 17
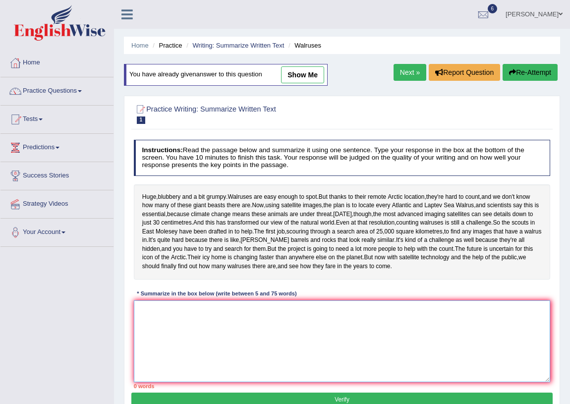
paste textarea "Walruses are easy enough to spot, and they are hard to count, furthermore, coun…"
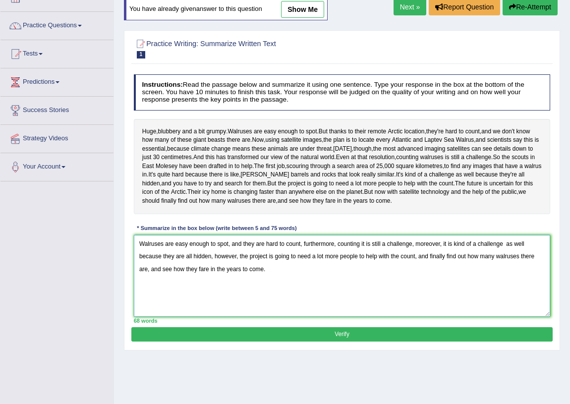
scroll to position [90, 0]
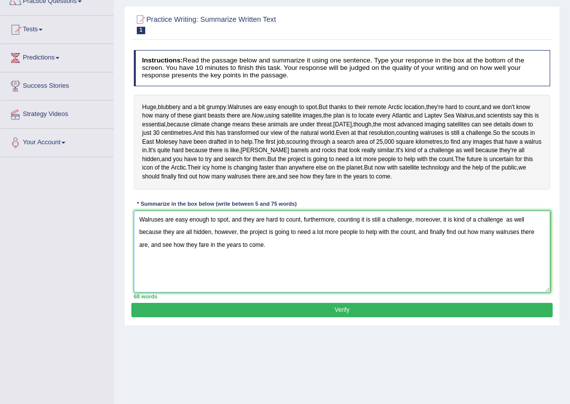
drag, startPoint x: 519, startPoint y: 267, endPoint x: 496, endPoint y: 263, distance: 23.6
click at [496, 263] on textarea "Walruses are easy enough to spot, and they are hard to count, furthermore, coun…" at bounding box center [342, 252] width 417 height 82
drag, startPoint x: 535, startPoint y: 266, endPoint x: 497, endPoint y: 266, distance: 37.7
click at [497, 266] on textarea "Walruses are easy enough to spot, and they are hard to count, furthermore, coun…" at bounding box center [342, 252] width 417 height 82
click at [511, 266] on textarea "Walruses are easy enough to spot, and they are hard to count, furthermore, coun…" at bounding box center [342, 252] width 417 height 82
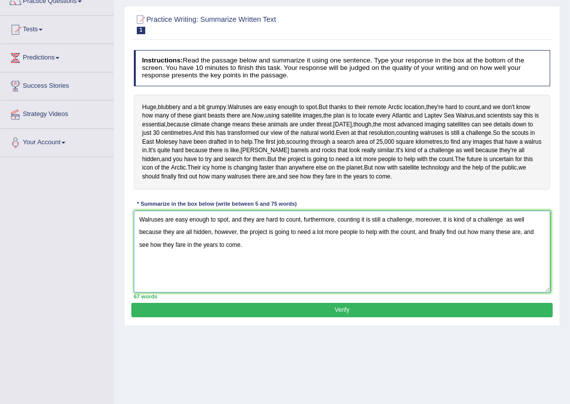
click at [481, 293] on textarea "Walruses are easy enough to spot, and they are hard to count, furthermore, coun…" at bounding box center [342, 252] width 417 height 82
type textarea "Walruses are easy enough to spot, and they are hard to count, furthermore, coun…"
click at [372, 317] on button "Verify" at bounding box center [341, 310] width 421 height 14
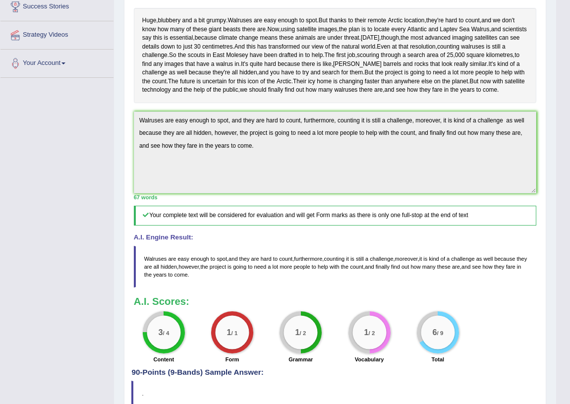
scroll to position [124, 0]
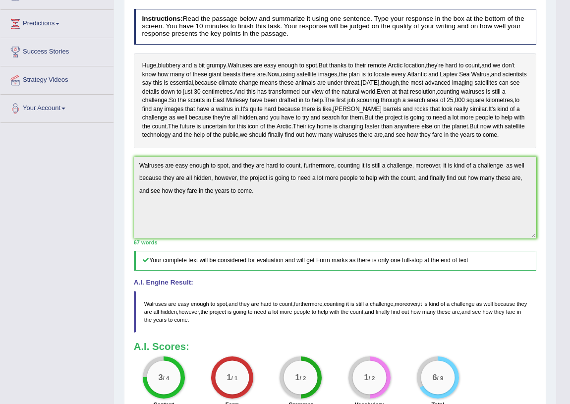
click at [320, 271] on h5 "Your complete text will be considered for evaluation and will get Form marks as…" at bounding box center [335, 261] width 403 height 20
click at [270, 236] on div "Instructions: Read the passage below and summarize it using one sentence. Type …" at bounding box center [334, 208] width 407 height 409
click at [130, 206] on div "Practice Writing: Summarize Written Text 1 Walruses Instructions: Read the pass…" at bounding box center [335, 214] width 423 height 501
drag, startPoint x: 190, startPoint y: 306, endPoint x: 192, endPoint y: 291, distance: 15.0
click at [190, 271] on h5 "Your complete text will be considered for evaluation and will get Form marks as…" at bounding box center [335, 261] width 403 height 20
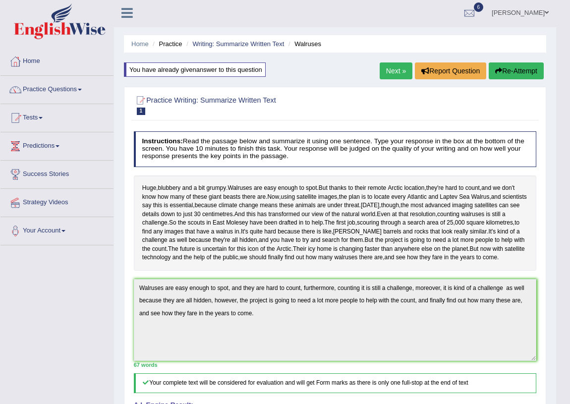
scroll to position [0, 0]
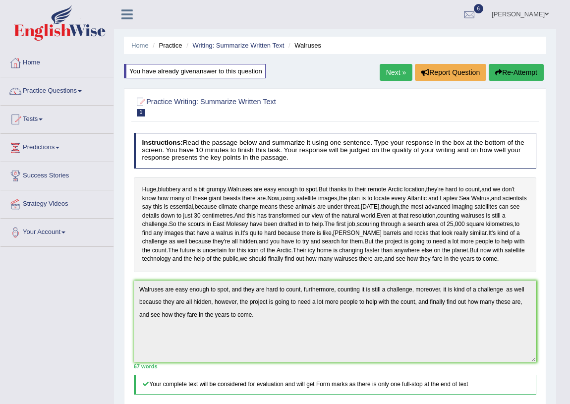
click at [516, 71] on button "Re-Attempt" at bounding box center [516, 72] width 55 height 17
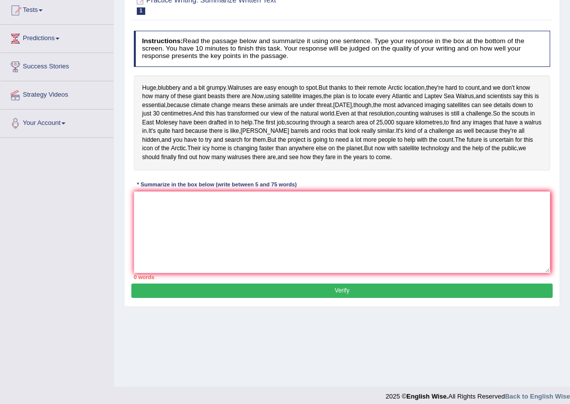
scroll to position [116, 0]
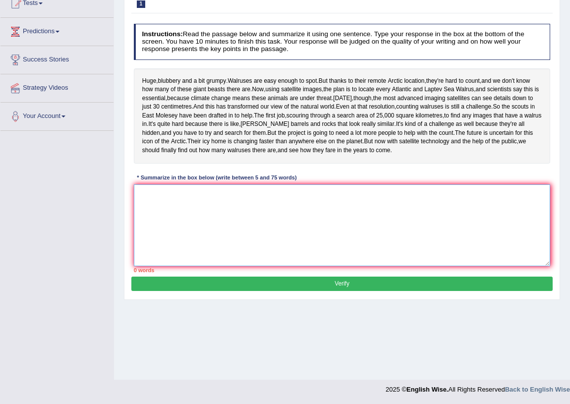
paste textarea "Walruses are easy enough to spot, and they are hard to count, furthermore, coun…"
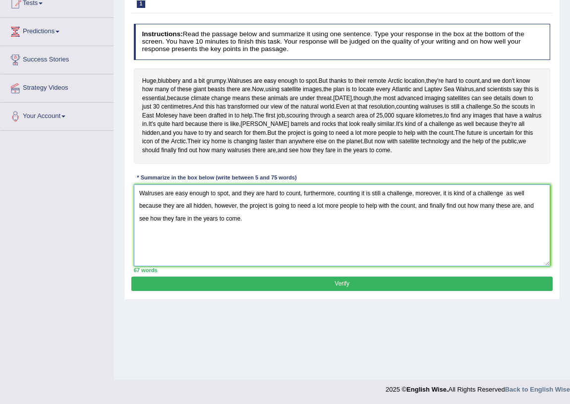
click at [299, 265] on textarea "Walruses are easy enough to spot, and they are hard to count, furthermore, coun…" at bounding box center [342, 226] width 417 height 82
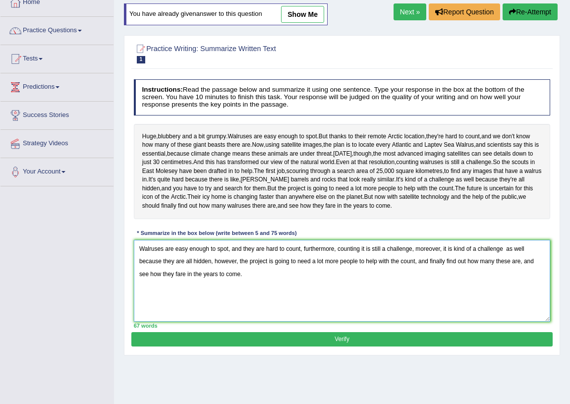
scroll to position [0, 0]
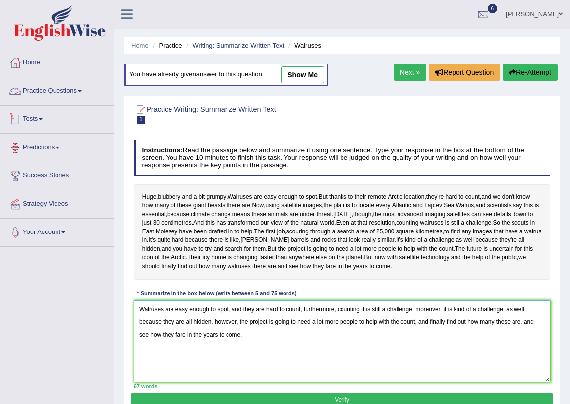
type textarea "Walruses are easy enough to spot, and they are hard to count, furthermore, coun…"
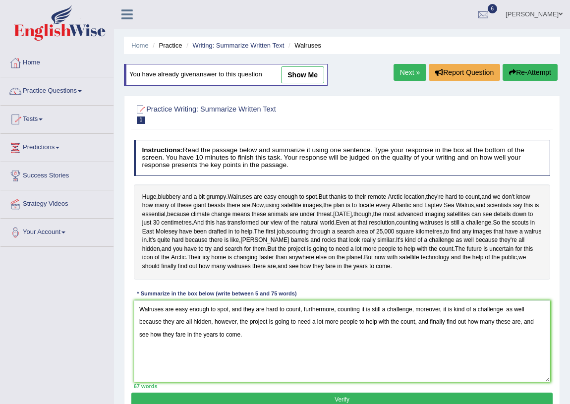
click at [47, 87] on link "Practice Questions" at bounding box center [56, 89] width 113 height 25
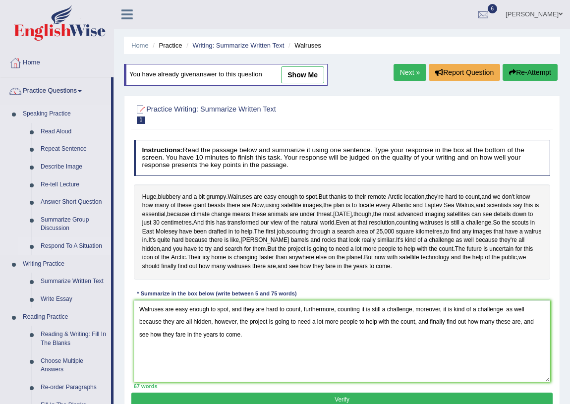
click at [61, 245] on link "Respond To A Situation" at bounding box center [73, 247] width 75 height 18
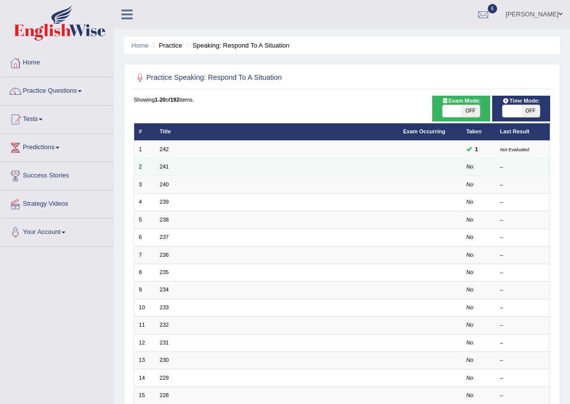
click at [159, 164] on td "241" at bounding box center [277, 166] width 244 height 17
click at [161, 168] on link "241" at bounding box center [164, 167] width 9 height 6
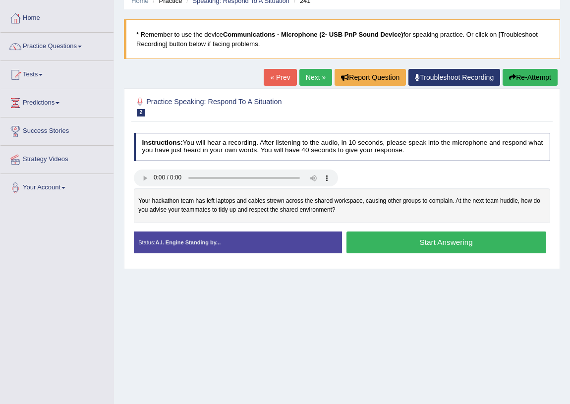
scroll to position [45, 0]
click at [392, 241] on button "Start Answering" at bounding box center [447, 242] width 200 height 21
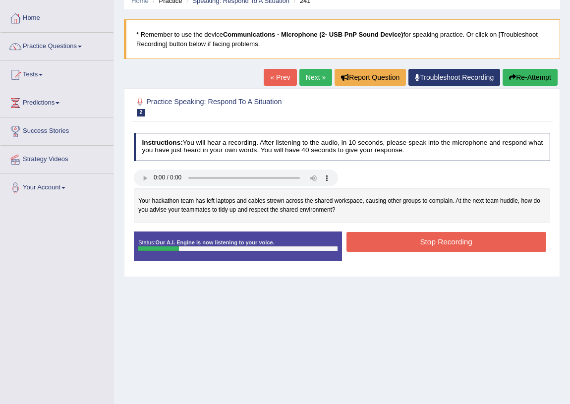
click at [517, 85] on button "Re-Attempt" at bounding box center [530, 77] width 55 height 17
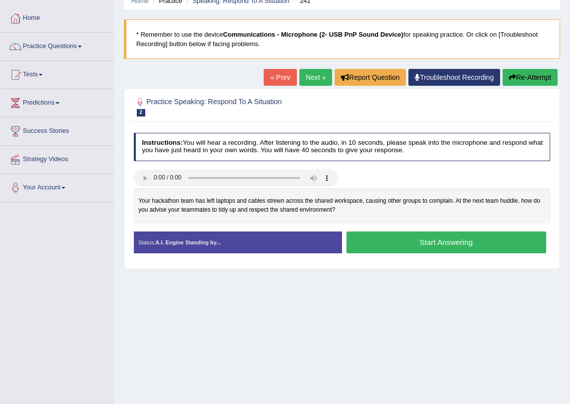
click at [392, 247] on button "Start Answering" at bounding box center [447, 242] width 200 height 21
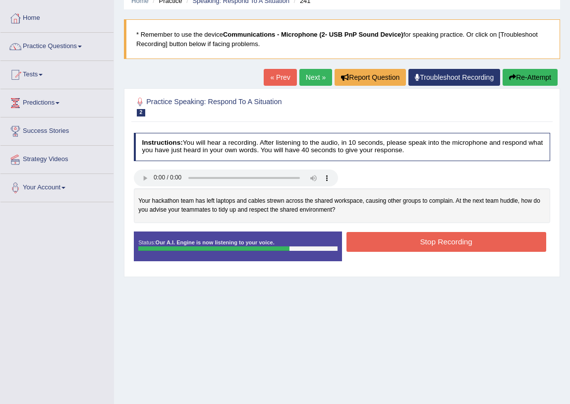
click at [356, 239] on button "Stop Recording" at bounding box center [447, 241] width 200 height 19
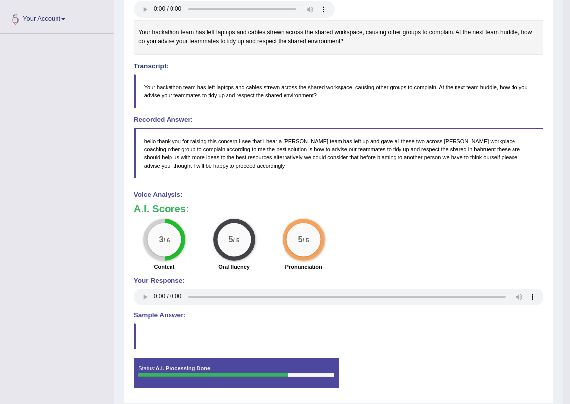
scroll to position [33, 0]
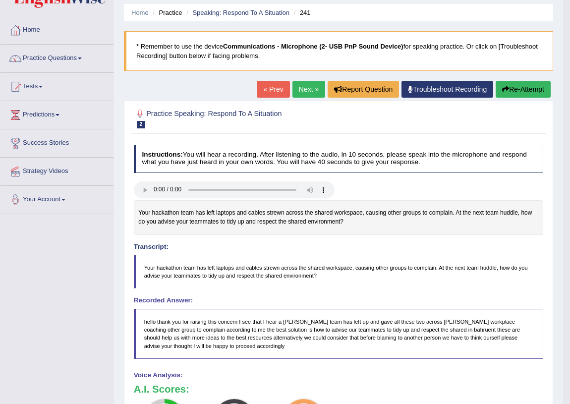
click at [80, 62] on link "Practice Questions" at bounding box center [56, 57] width 113 height 25
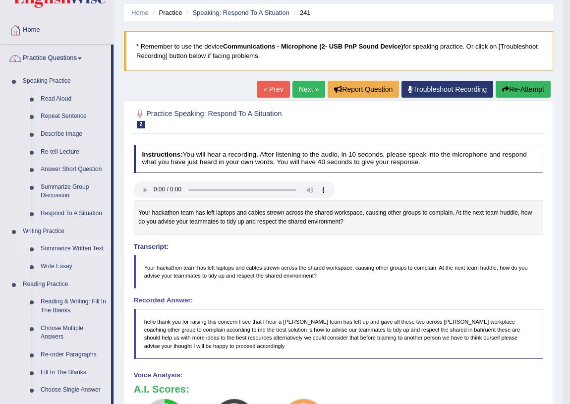
click at [87, 243] on link "Summarize Written Text" at bounding box center [73, 249] width 75 height 18
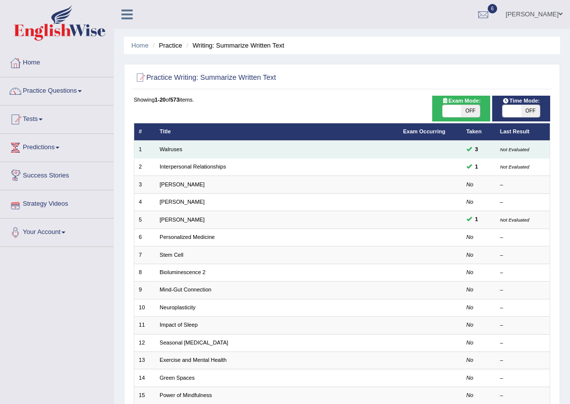
click at [174, 153] on td "Walruses" at bounding box center [277, 149] width 244 height 17
click at [174, 149] on link "Walruses" at bounding box center [171, 149] width 23 height 6
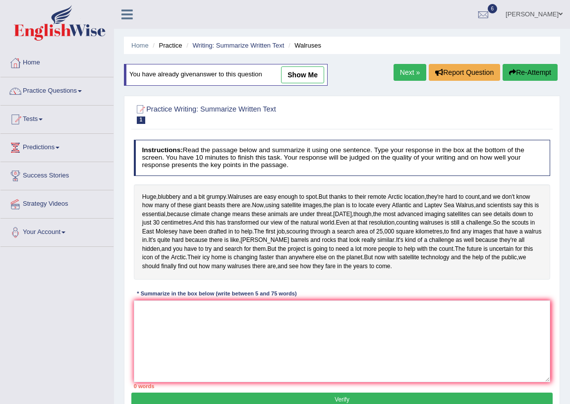
click at [308, 68] on link "show me" at bounding box center [302, 74] width 43 height 17
type textarea "Walruses are easy enough to spot, and they are hard to count, furthermore, coun…"
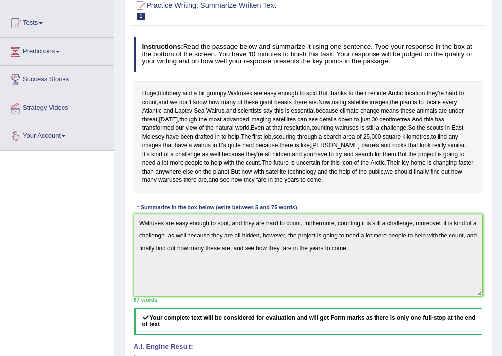
scroll to position [198, 0]
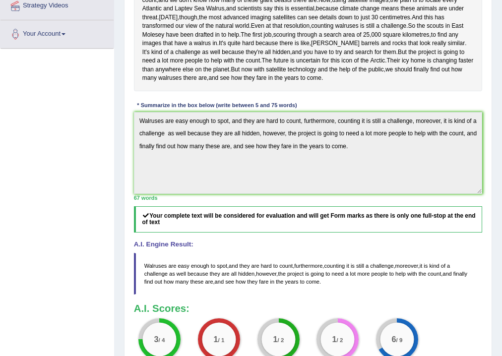
click at [397, 248] on div "Instructions: Read the passage below and summarize it using one sentence. Type …" at bounding box center [307, 152] width 353 height 445
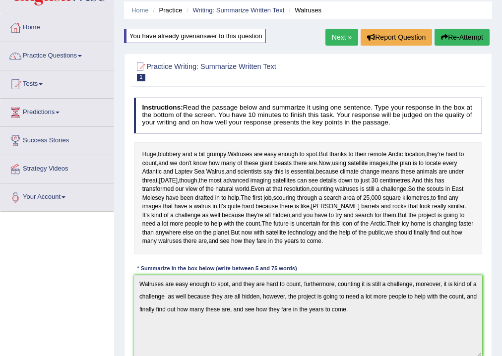
scroll to position [0, 0]
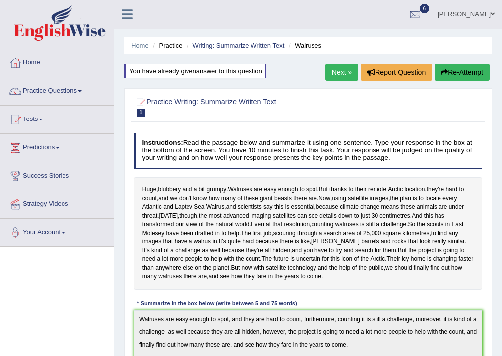
click at [470, 77] on button "Re-Attempt" at bounding box center [462, 72] width 55 height 17
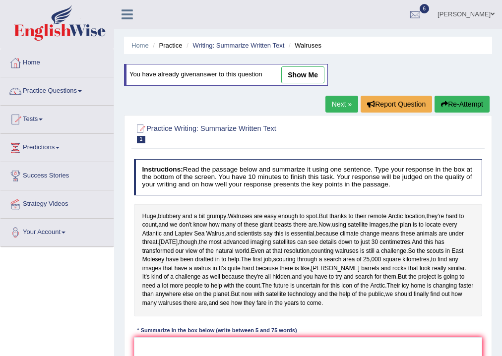
click at [473, 104] on button "Re-Attempt" at bounding box center [462, 104] width 55 height 17
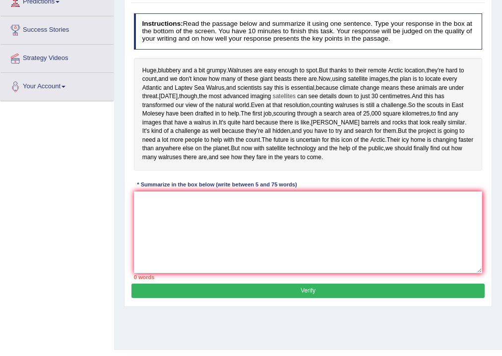
scroll to position [159, 0]
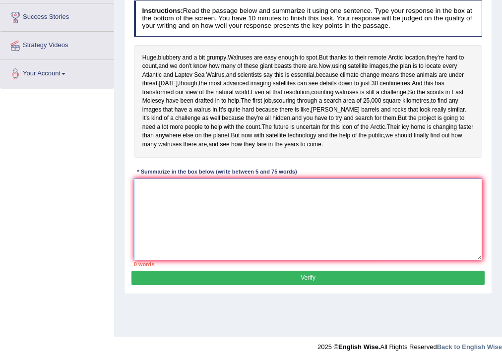
click at [200, 248] on textarea at bounding box center [308, 220] width 349 height 82
paste textarea "Walruses are easy enough to spot, and they are hard to count, furthermore, coun…"
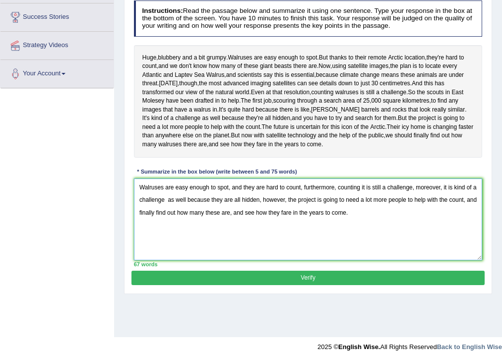
drag, startPoint x: 211, startPoint y: 239, endPoint x: 247, endPoint y: 239, distance: 35.2
click at [230, 239] on textarea "Walruses are easy enough to spot, and they are hard to count, furthermore, coun…" at bounding box center [308, 220] width 349 height 82
drag, startPoint x: 247, startPoint y: 239, endPoint x: 300, endPoint y: 249, distance: 54.6
click at [302, 237] on textarea "Walruses are easy enough to spot, and they are hard to count, furthermore, coun…" at bounding box center [308, 220] width 349 height 82
click at [274, 260] on textarea "Walruses are easy enough to spot, and they are hard to count, furthermore, coun…" at bounding box center [308, 220] width 349 height 82
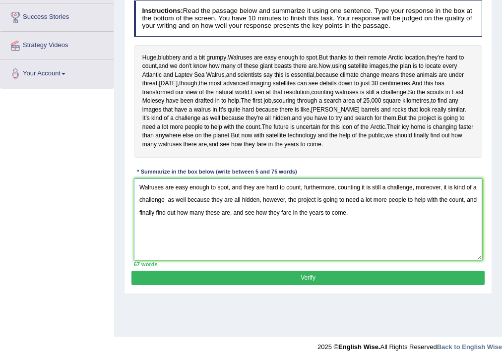
drag, startPoint x: 210, startPoint y: 238, endPoint x: 347, endPoint y: 248, distance: 137.3
click at [347, 248] on textarea "Walruses are easy enough to spot, and they are hard to count, furthermore, coun…" at bounding box center [308, 220] width 349 height 82
click at [248, 260] on textarea "Walruses are easy enough to spot, and they are hard to count, furthermore, coun…" at bounding box center [308, 220] width 349 height 82
drag, startPoint x: 242, startPoint y: 231, endPoint x: 232, endPoint y: 231, distance: 9.9
click at [232, 231] on textarea "Walruses are easy enough to spot, and they are hard to count, furthermore, coun…" at bounding box center [308, 220] width 349 height 82
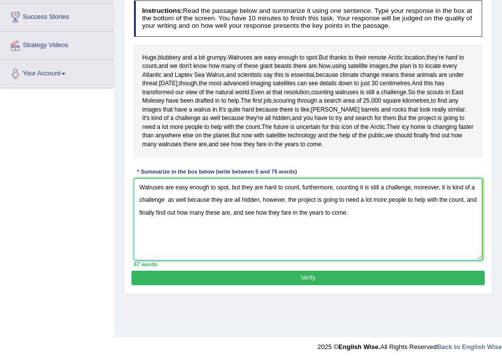
drag, startPoint x: 261, startPoint y: 241, endPoint x: 292, endPoint y: 241, distance: 30.8
click at [280, 241] on textarea "Walruses are easy enough to spot, but they are hard to count, furthermore, coun…" at bounding box center [308, 220] width 349 height 82
drag, startPoint x: 421, startPoint y: 249, endPoint x: 411, endPoint y: 244, distance: 11.1
click at [411, 244] on textarea "Walruses are easy enough to spot, but they are hard to count, furthermore, coun…" at bounding box center [308, 220] width 349 height 82
click at [415, 255] on textarea "Walruses are easy enough to spot, but they are hard to count, furthermore, coun…" at bounding box center [308, 220] width 349 height 82
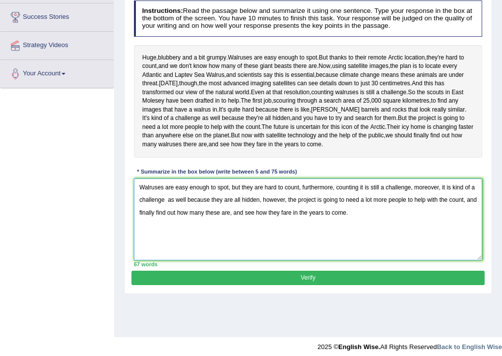
click at [465, 244] on textarea "Walruses are easy enough to spot, but they are hard to count, furthermore, coun…" at bounding box center [308, 220] width 349 height 82
drag, startPoint x: 444, startPoint y: 240, endPoint x: 421, endPoint y: 239, distance: 23.9
click at [425, 239] on textarea "Walruses are easy enough to spot, but they are hard to count, furthermore, coun…" at bounding box center [308, 220] width 349 height 82
drag, startPoint x: 421, startPoint y: 239, endPoint x: 350, endPoint y: 239, distance: 70.4
click at [350, 239] on textarea "Walruses are easy enough to spot, but they are hard to count, furthermore, coun…" at bounding box center [308, 220] width 349 height 82
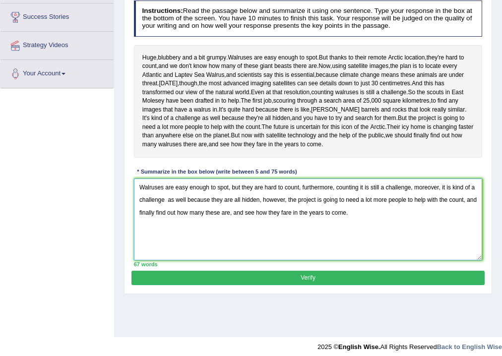
click at [350, 239] on textarea "Walruses are easy enough to spot, but they are hard to count, furthermore, coun…" at bounding box center [308, 220] width 349 height 82
drag, startPoint x: 350, startPoint y: 239, endPoint x: 356, endPoint y: 241, distance: 6.4
click at [350, 239] on textarea "Walruses are easy enough to spot, but they are hard to count, furthermore, coun…" at bounding box center [308, 220] width 349 height 82
click at [417, 260] on textarea "Walruses are easy enough to spot, but they are hard to count, furthermore, coun…" at bounding box center [308, 220] width 349 height 82
click at [465, 243] on textarea "Walruses are easy enough to spot, but they are hard to count, furthermore, coun…" at bounding box center [308, 220] width 349 height 82
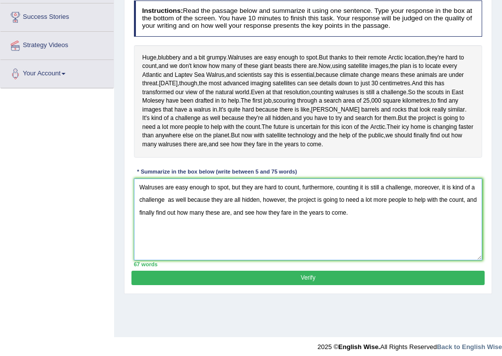
click at [465, 243] on textarea "Walruses are easy enough to spot, but they are hard to count, furthermore, coun…" at bounding box center [308, 220] width 349 height 82
drag, startPoint x: 434, startPoint y: 242, endPoint x: 381, endPoint y: 249, distance: 53.0
click at [380, 244] on textarea "Walruses are easy enough to spot, but they are hard to count, furthermore, coun…" at bounding box center [308, 220] width 349 height 82
click at [404, 260] on textarea "Walruses are easy enough to spot, but they are hard to count, furthermore, coun…" at bounding box center [308, 220] width 349 height 82
drag, startPoint x: 464, startPoint y: 244, endPoint x: 261, endPoint y: 241, distance: 203.4
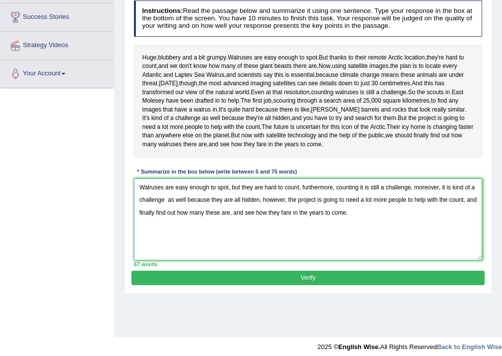
click at [261, 241] on textarea "Walruses are easy enough to spot, but they are hard to count, furthermore, coun…" at bounding box center [308, 220] width 349 height 82
drag, startPoint x: 367, startPoint y: 230, endPoint x: 361, endPoint y: 228, distance: 6.7
click at [362, 229] on textarea "Walruses are easy enough to spot, but they are hard to count, furthermore, coun…" at bounding box center [308, 220] width 349 height 82
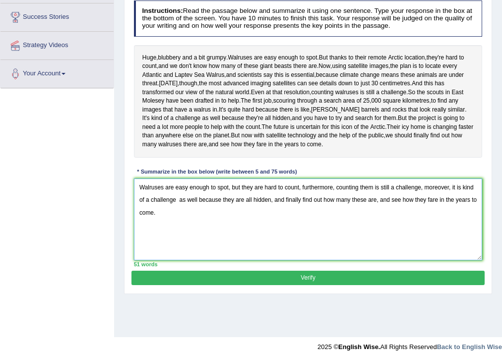
click at [264, 260] on textarea "Walruses are easy enough to spot, but they are hard to count, furthermore, coun…" at bounding box center [308, 220] width 349 height 82
click at [180, 241] on textarea "Walruses are easy enough to spot, but they are hard to count, furthermore, coun…" at bounding box center [308, 220] width 349 height 82
click at [271, 244] on textarea "Walruses are easy enough to spot, but they are hard to count, furthermore, coun…" at bounding box center [308, 220] width 349 height 82
click at [272, 243] on textarea "Walruses are easy enough to spot, but they are hard to count, furthermore, coun…" at bounding box center [308, 220] width 349 height 82
click at [397, 244] on textarea "Walruses are easy enough to spot, but they are hard to count, furthermore, coun…" at bounding box center [308, 220] width 349 height 82
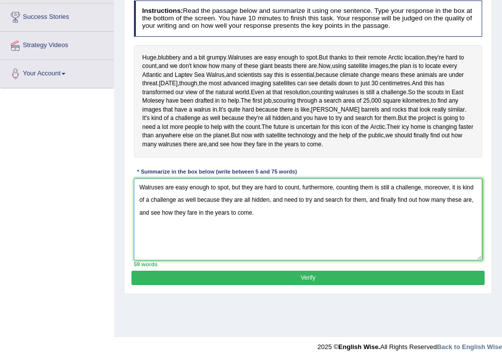
drag, startPoint x: 381, startPoint y: 243, endPoint x: 370, endPoint y: 239, distance: 12.1
click at [370, 239] on textarea "Walruses are easy enough to spot, but they are hard to count, furthermore, coun…" at bounding box center [308, 220] width 349 height 82
type textarea "Walruses are easy enough to spot, but they are hard to count, furthermore, coun…"
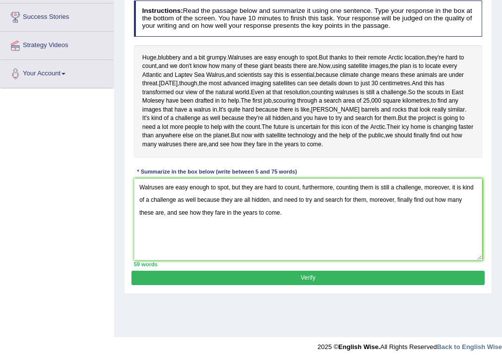
click at [331, 285] on button "Verify" at bounding box center [307, 278] width 353 height 14
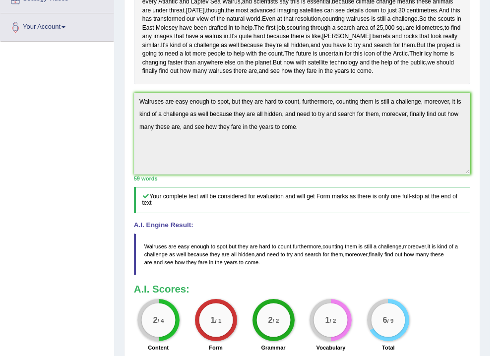
scroll to position [166, 0]
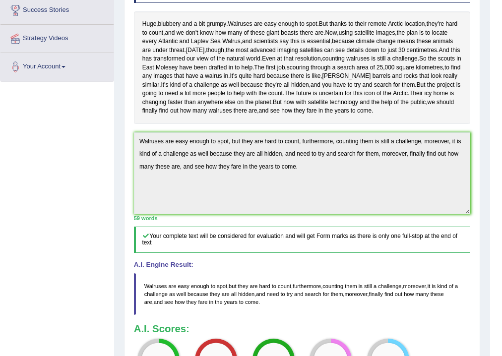
click at [193, 211] on div "Instructions: Read the passage below and summarize it using one sentence. Type …" at bounding box center [301, 179] width 341 height 433
drag, startPoint x: 139, startPoint y: 174, endPoint x: 382, endPoint y: 257, distance: 257.4
click at [382, 257] on div "Instructions: Read the passage below and summarize it using one sentence. Type …" at bounding box center [301, 179] width 341 height 433
click at [382, 222] on div "59 words" at bounding box center [302, 218] width 337 height 8
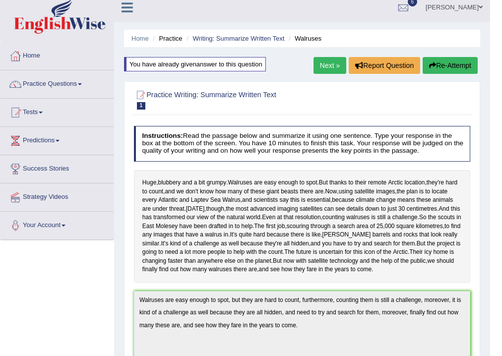
scroll to position [0, 0]
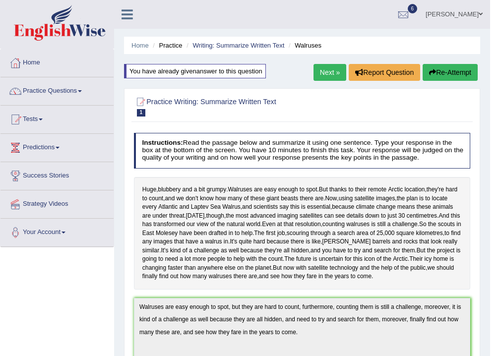
click at [458, 74] on button "Re-Attempt" at bounding box center [450, 72] width 55 height 17
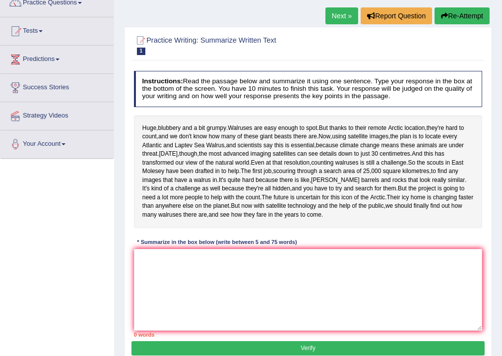
scroll to position [159, 0]
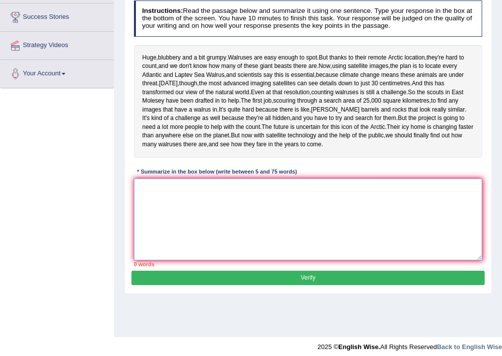
paste textarea "Walruses are easy enough to spot, but they are hard to count, furthermore, coun…"
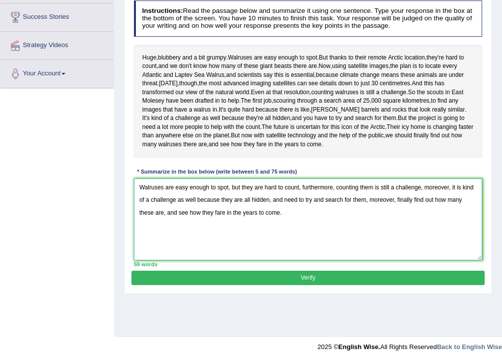
click at [371, 244] on textarea "Walruses are easy enough to spot, but they are hard to count, furthermore, coun…" at bounding box center [308, 220] width 349 height 82
drag, startPoint x: 369, startPoint y: 242, endPoint x: 272, endPoint y: 239, distance: 96.8
click at [272, 239] on textarea "Walruses are easy enough to spot, but they are hard to count, furthermore, coun…" at bounding box center [308, 220] width 349 height 82
click at [300, 242] on textarea "Walruses are easy enough to spot, but they are hard to count, furthermore, coun…" at bounding box center [308, 220] width 349 height 82
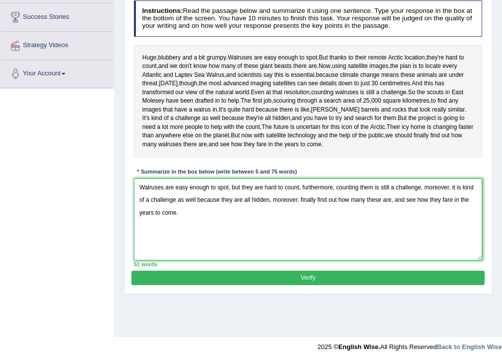
click at [300, 242] on textarea "Walruses are easy enough to spot, but they are hard to count, furthermore, coun…" at bounding box center [308, 220] width 349 height 82
type textarea "Walruses are easy enough to spot, but they are hard to count, furthermore, coun…"
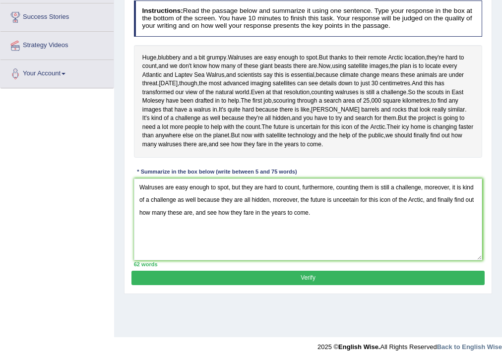
click at [323, 285] on button "Verify" at bounding box center [307, 278] width 353 height 14
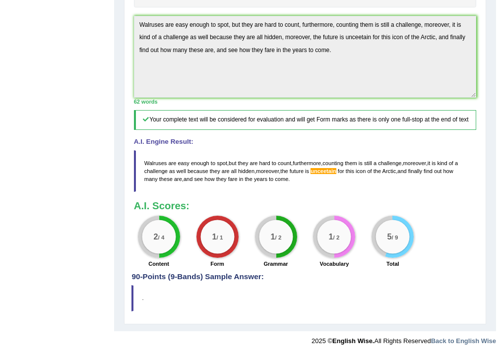
scroll to position [331, 0]
drag, startPoint x: 346, startPoint y: 200, endPoint x: 341, endPoint y: 205, distance: 7.0
click at [347, 200] on h3 "A.I. Scores:" at bounding box center [305, 205] width 343 height 11
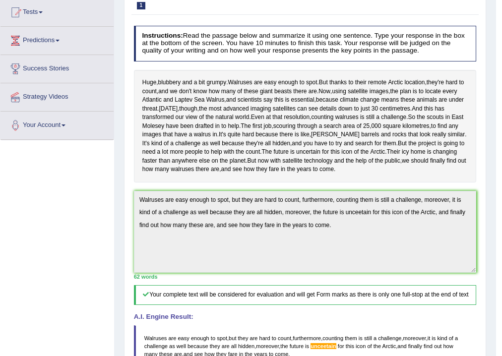
scroll to position [133, 0]
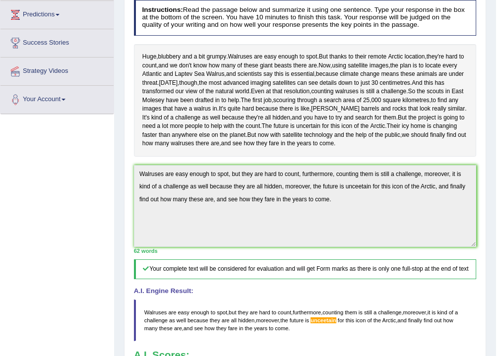
click at [132, 212] on div "Instructions: Read the passage below and summarize it using one sentence. Type …" at bounding box center [304, 209] width 347 height 427
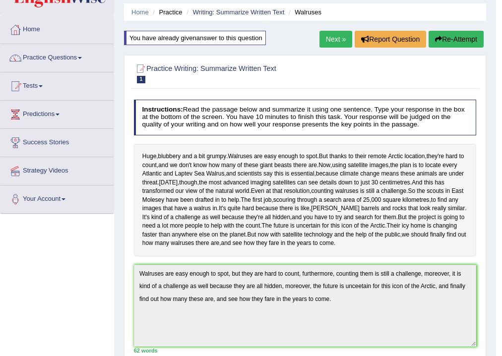
scroll to position [0, 0]
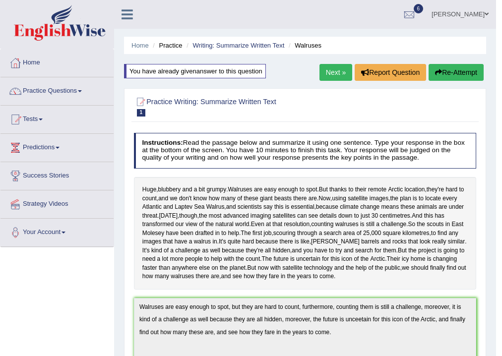
click at [448, 71] on button "Re-Attempt" at bounding box center [456, 72] width 55 height 17
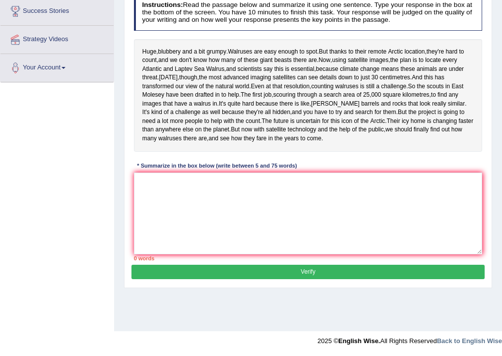
scroll to position [171, 0]
paste textarea "Walruses are easy enough to spot, but they are hard to count, furthermore, coun…"
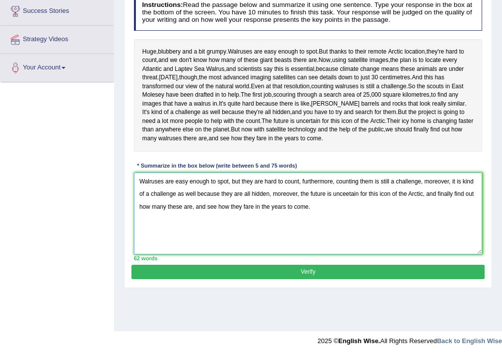
click at [349, 230] on textarea "Walruses are easy enough to spot, but they are hard to count, furthermore, coun…" at bounding box center [308, 214] width 349 height 82
click at [319, 245] on textarea "Walruses are easy enough to spot, but they are hard to count, furthermore, coun…" at bounding box center [308, 214] width 349 height 82
type textarea "Walruses are easy enough to spot, but they are hard to count, furthermore, coun…"
click at [323, 279] on button "Verify" at bounding box center [307, 272] width 353 height 14
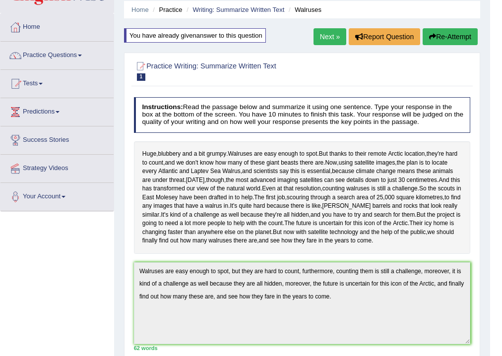
scroll to position [7, 0]
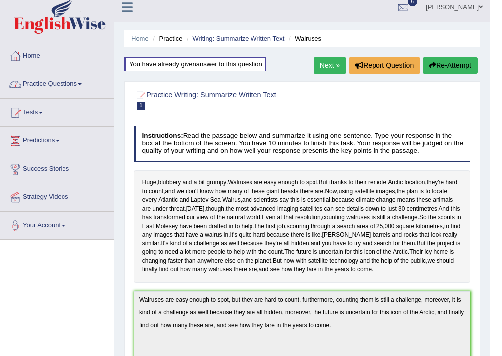
click at [48, 87] on link "Practice Questions" at bounding box center [56, 82] width 113 height 25
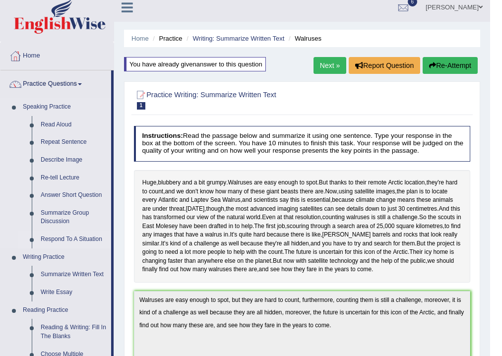
click at [59, 238] on link "Respond To A Situation" at bounding box center [73, 240] width 75 height 18
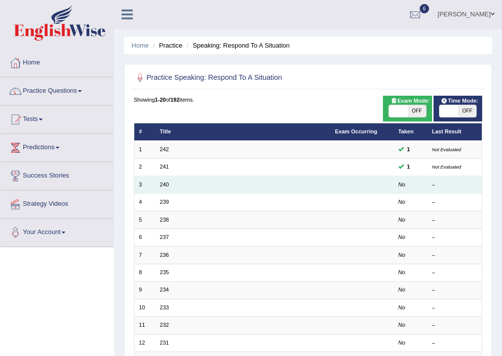
click at [157, 187] on td "240" at bounding box center [242, 184] width 175 height 17
click at [161, 184] on link "240" at bounding box center [164, 185] width 9 height 6
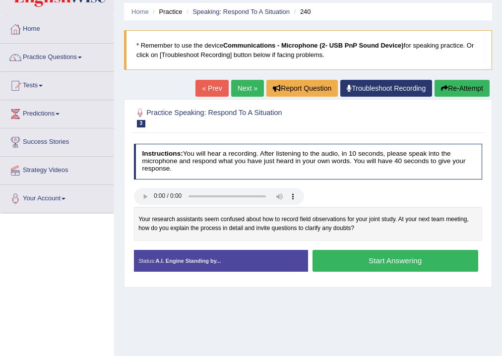
scroll to position [79, 0]
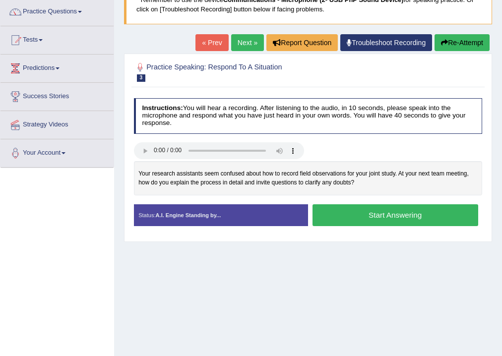
click at [375, 208] on button "Start Answering" at bounding box center [395, 214] width 166 height 21
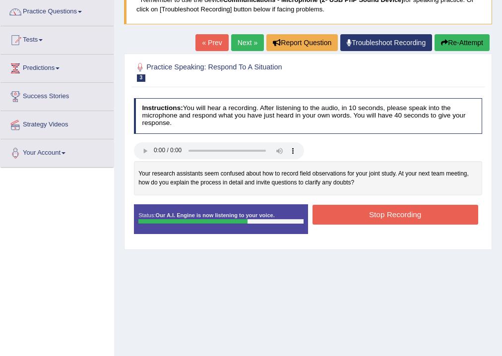
click at [344, 210] on button "Stop Recording" at bounding box center [395, 214] width 166 height 19
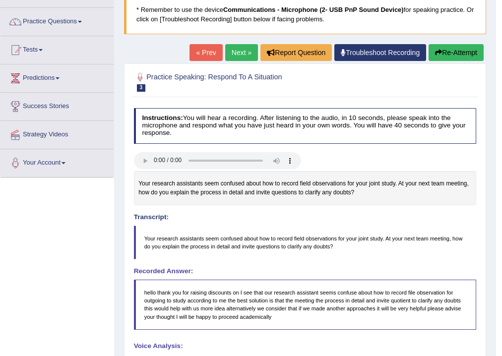
scroll to position [0, 0]
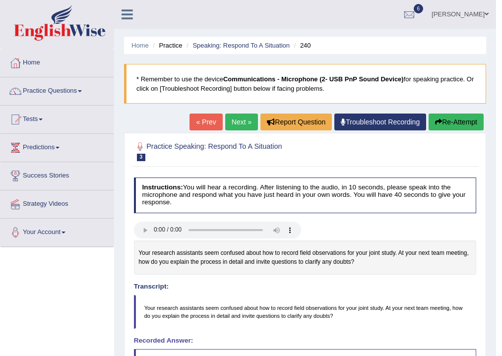
click at [459, 120] on button "Re-Attempt" at bounding box center [456, 122] width 55 height 17
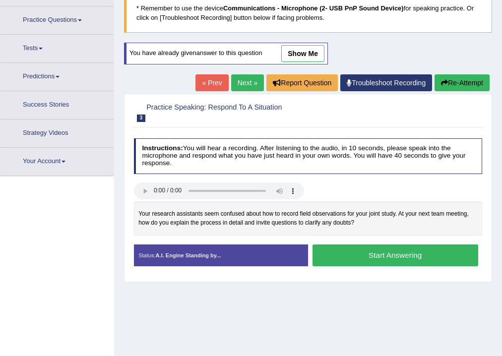
scroll to position [79, 0]
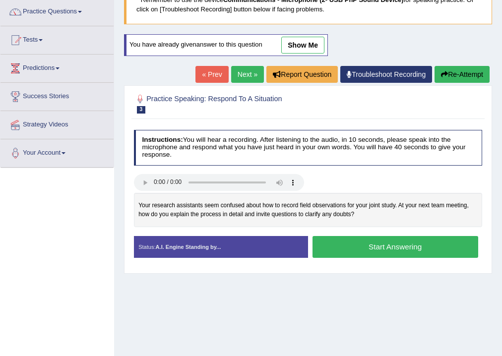
click at [380, 242] on button "Start Answering" at bounding box center [395, 246] width 166 height 21
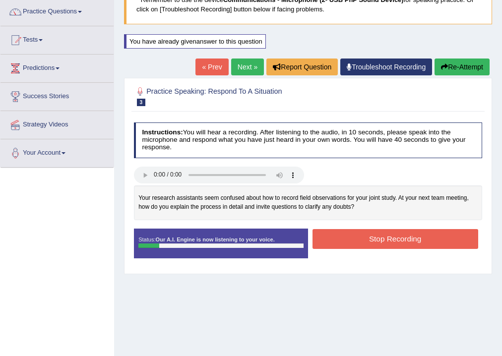
click at [343, 234] on button "Stop Recording" at bounding box center [395, 238] width 166 height 19
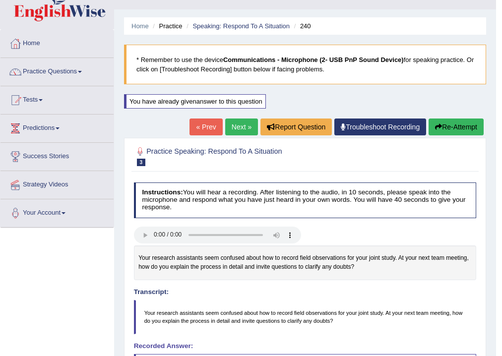
scroll to position [0, 0]
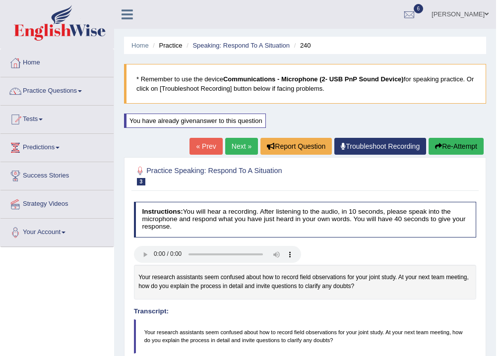
click at [451, 148] on button "Re-Attempt" at bounding box center [456, 146] width 55 height 17
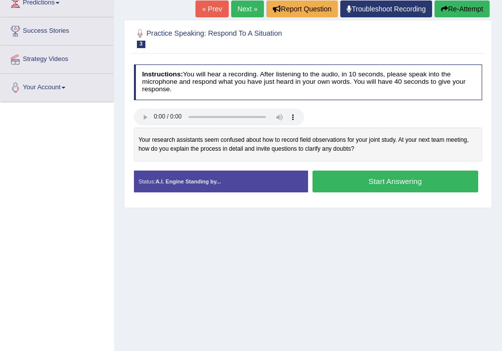
scroll to position [159, 0]
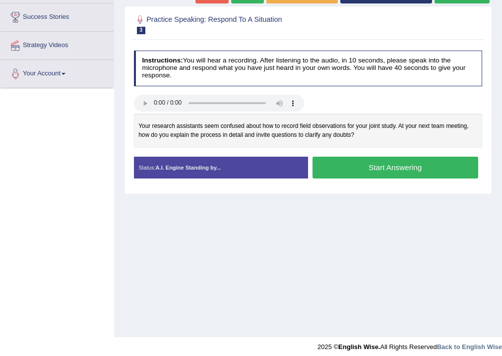
click at [409, 166] on button "Start Answering" at bounding box center [395, 167] width 166 height 21
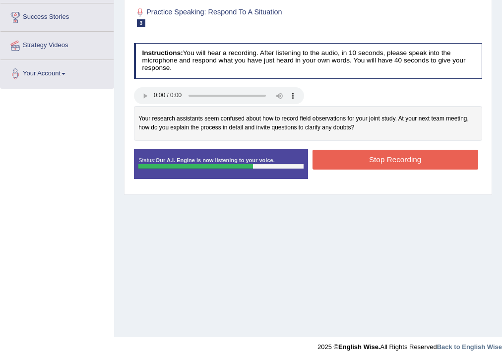
click at [359, 161] on button "Stop Recording" at bounding box center [395, 159] width 166 height 19
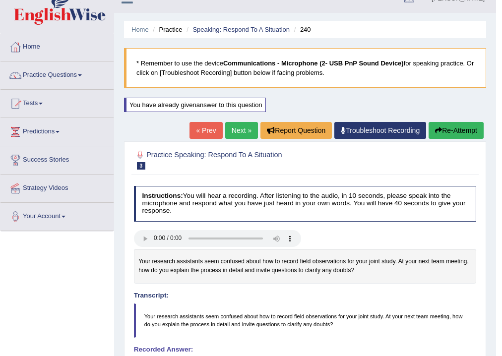
scroll to position [5, 0]
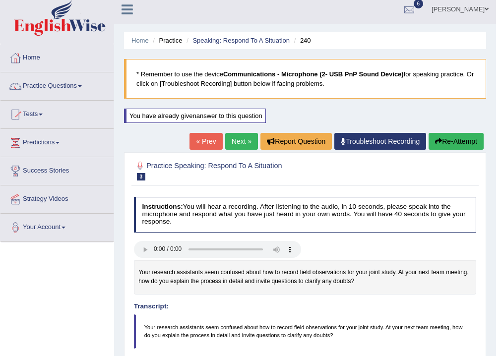
click at [446, 143] on button "Re-Attempt" at bounding box center [456, 141] width 55 height 17
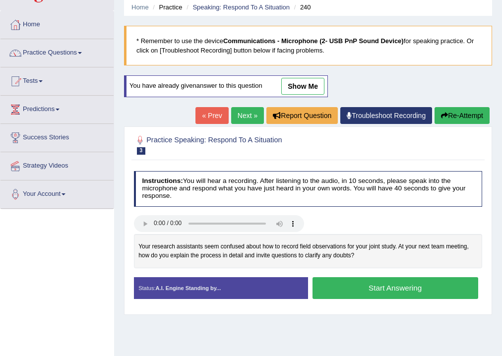
scroll to position [84, 0]
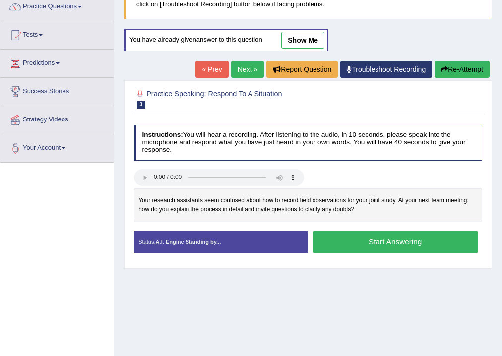
click at [386, 240] on button "Start Answering" at bounding box center [395, 241] width 166 height 21
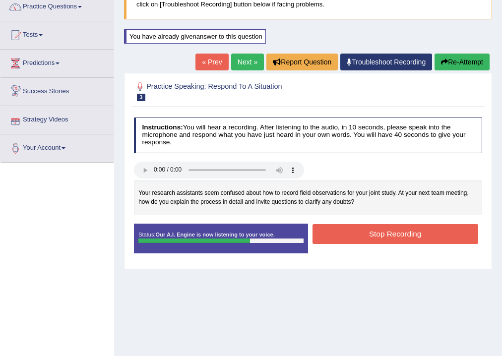
click at [379, 240] on button "Stop Recording" at bounding box center [395, 233] width 166 height 19
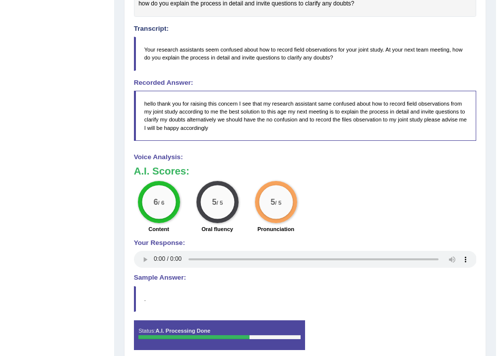
scroll to position [243, 0]
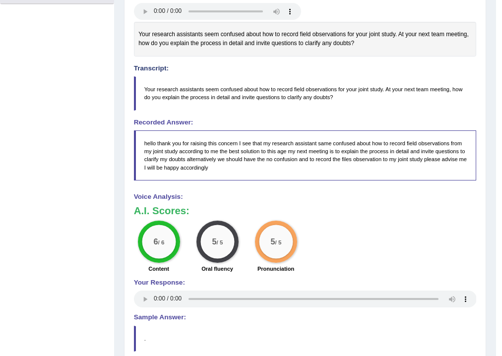
drag, startPoint x: 192, startPoint y: 332, endPoint x: 201, endPoint y: 325, distance: 10.9
click at [193, 332] on blockquote "." at bounding box center [305, 339] width 343 height 26
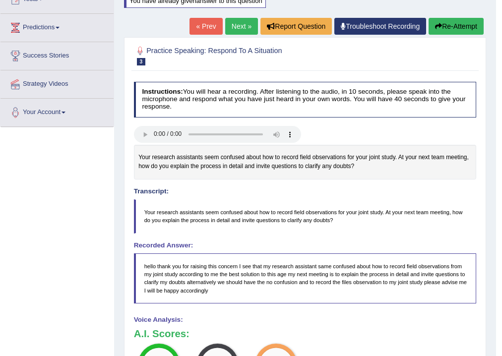
scroll to position [84, 0]
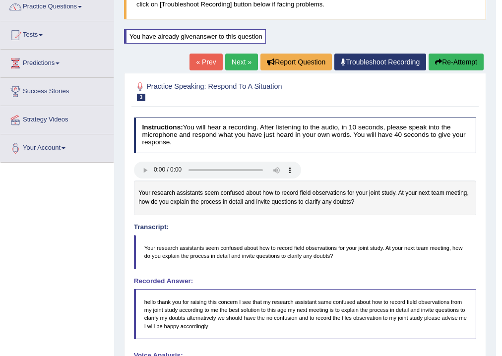
click at [248, 63] on link "Next »" at bounding box center [241, 62] width 33 height 17
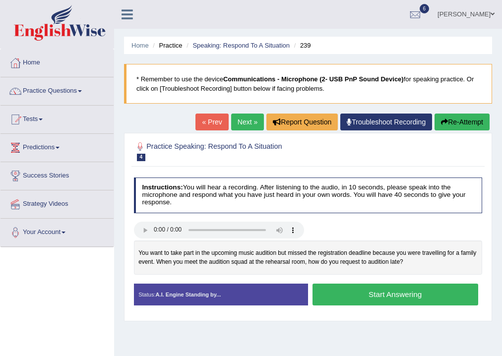
click at [425, 292] on button "Start Answering" at bounding box center [395, 294] width 166 height 21
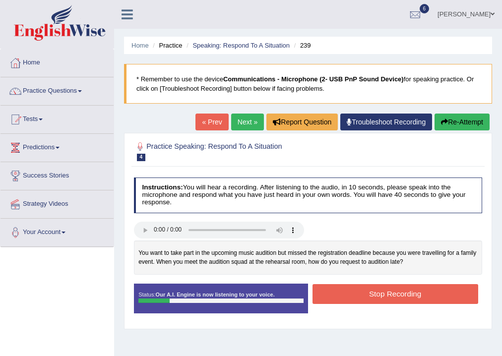
click at [322, 316] on div "Status: Our A.I. Engine is now listening to your voice. Start Answering Stop Re…" at bounding box center [308, 303] width 349 height 38
click at [408, 293] on button "Stop Recording" at bounding box center [395, 293] width 166 height 19
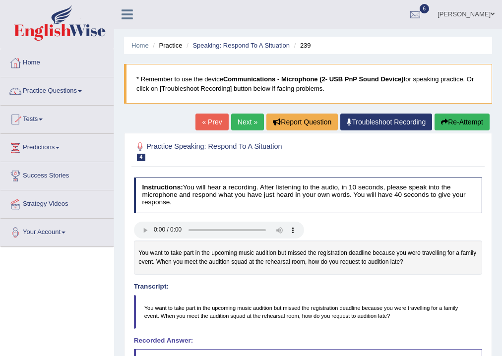
click at [481, 122] on button "Re-Attempt" at bounding box center [462, 122] width 55 height 17
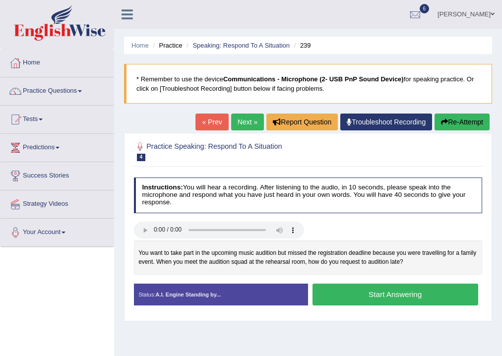
click at [405, 293] on button "Start Answering" at bounding box center [395, 294] width 166 height 21
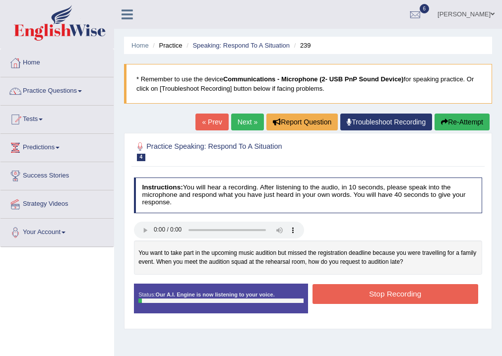
click at [435, 291] on button "Stop Recording" at bounding box center [395, 293] width 166 height 19
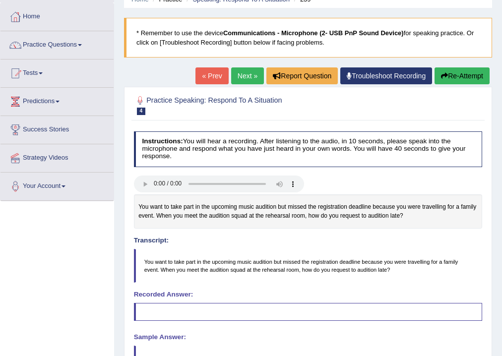
scroll to position [46, 0]
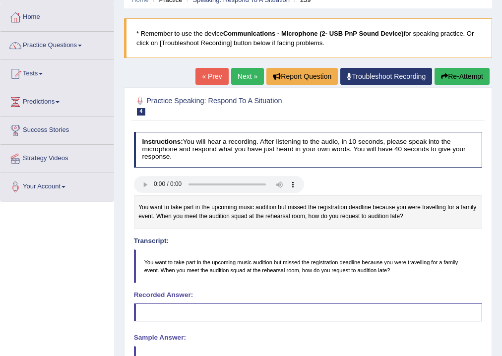
click at [479, 77] on button "Re-Attempt" at bounding box center [462, 76] width 55 height 17
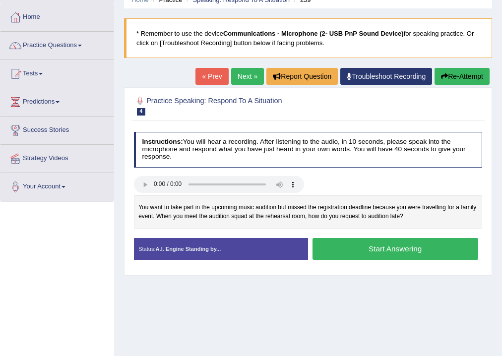
click at [398, 246] on button "Start Answering" at bounding box center [395, 248] width 166 height 21
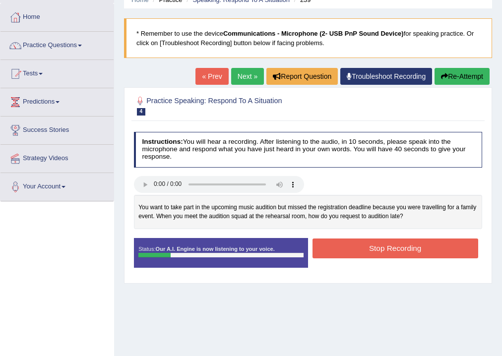
click at [387, 249] on button "Stop Recording" at bounding box center [395, 248] width 166 height 19
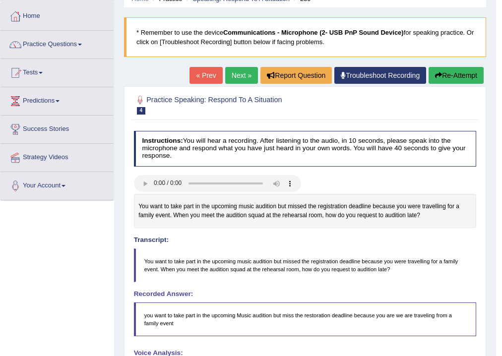
scroll to position [44, 0]
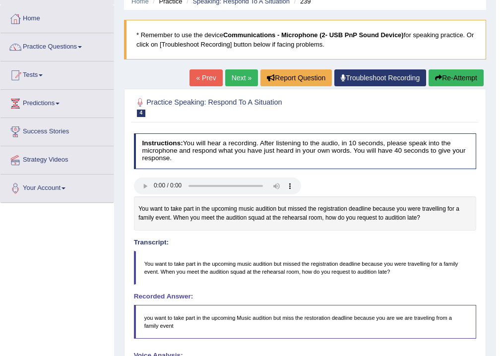
click at [453, 78] on button "Re-Attempt" at bounding box center [456, 77] width 55 height 17
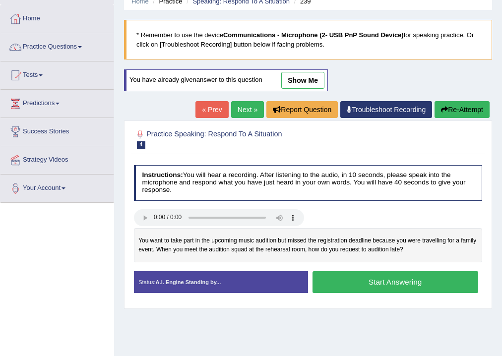
click at [370, 279] on button "Start Answering" at bounding box center [395, 281] width 166 height 21
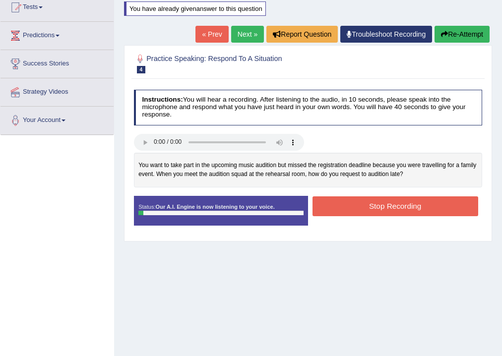
scroll to position [165, 0]
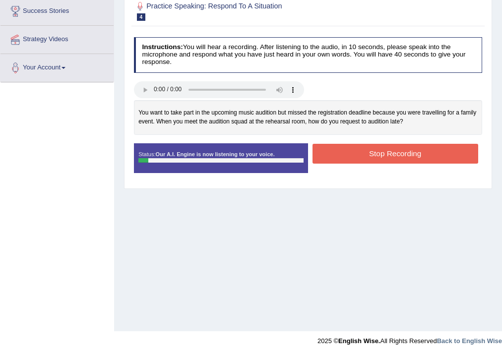
click at [422, 151] on button "Stop Recording" at bounding box center [395, 153] width 166 height 19
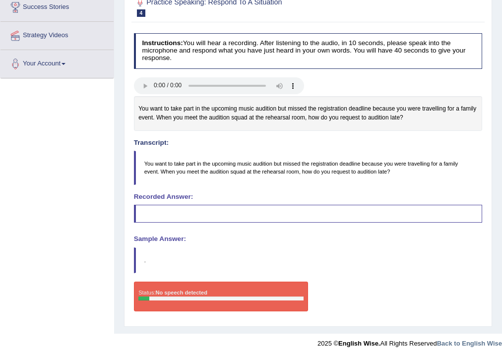
scroll to position [170, 0]
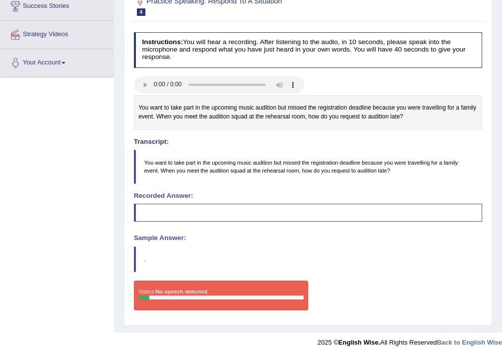
click at [423, 239] on h4 "Sample Answer:" at bounding box center [308, 238] width 349 height 7
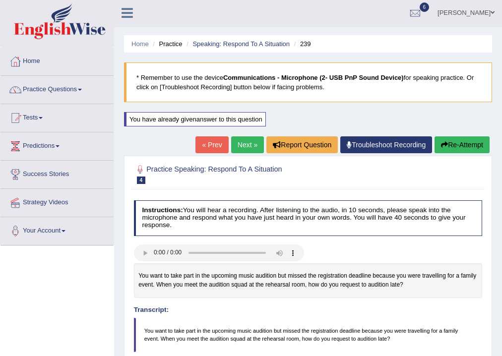
scroll to position [0, 0]
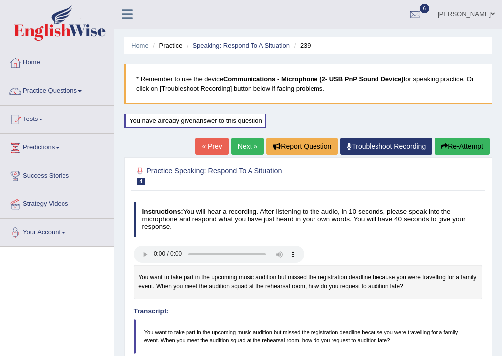
click at [460, 145] on button "Re-Attempt" at bounding box center [462, 146] width 55 height 17
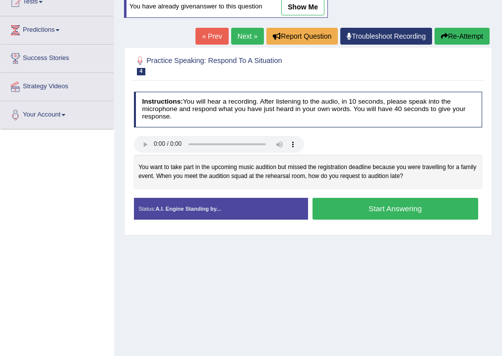
scroll to position [119, 0]
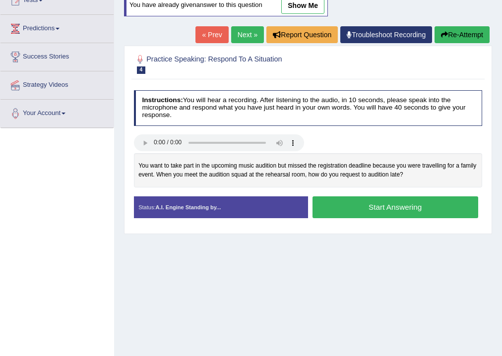
click at [427, 207] on button "Start Answering" at bounding box center [395, 206] width 166 height 21
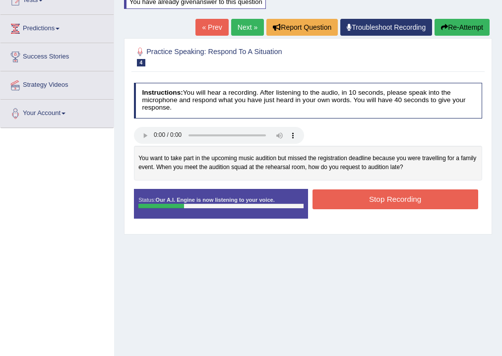
click at [376, 204] on button "Stop Recording" at bounding box center [395, 198] width 166 height 19
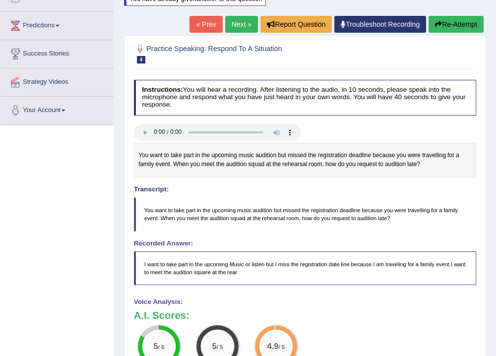
scroll to position [108, 0]
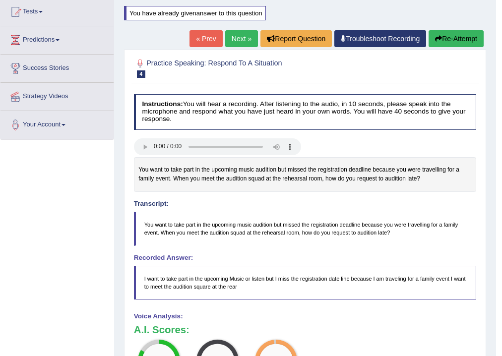
click at [453, 37] on button "Re-Attempt" at bounding box center [456, 38] width 55 height 17
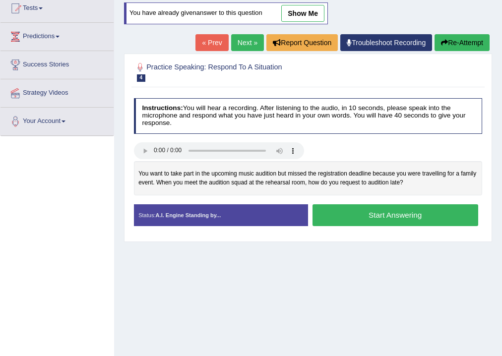
click at [244, 43] on link "Next »" at bounding box center [247, 42] width 33 height 17
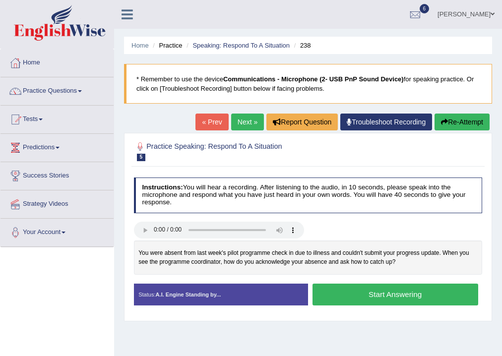
click at [412, 294] on button "Start Answering" at bounding box center [395, 294] width 166 height 21
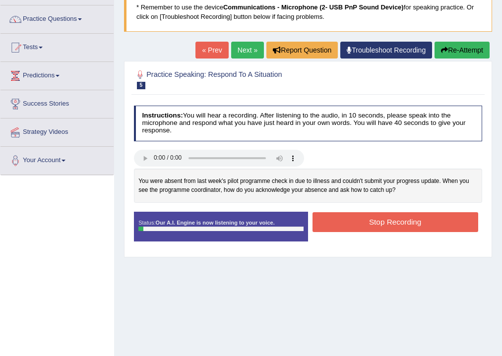
scroll to position [159, 0]
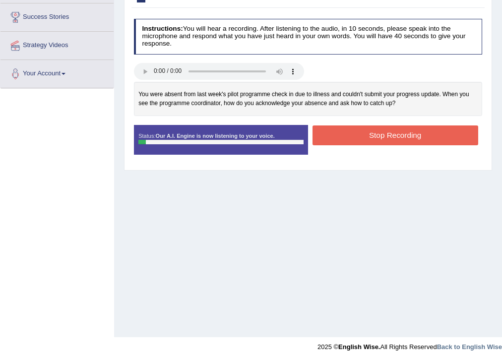
click at [405, 141] on button "Stop Recording" at bounding box center [395, 134] width 166 height 19
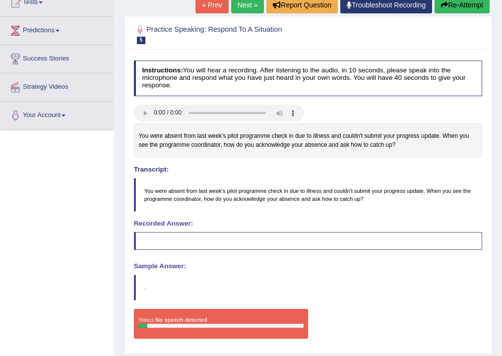
scroll to position [46, 0]
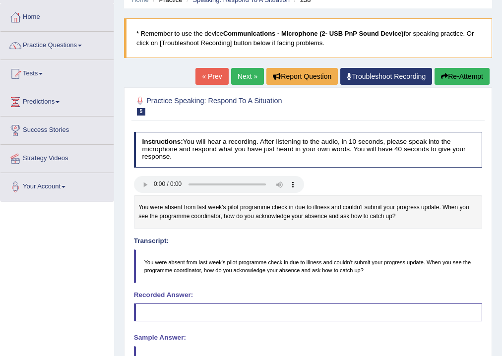
click at [452, 77] on button "Re-Attempt" at bounding box center [462, 76] width 55 height 17
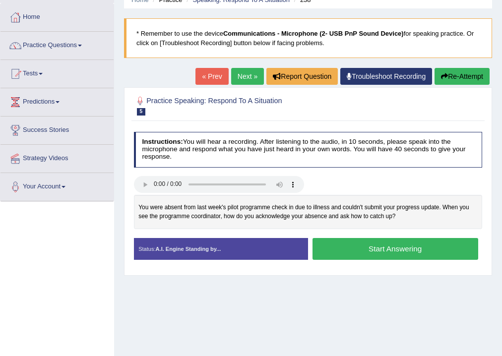
click at [411, 246] on button "Start Answering" at bounding box center [395, 248] width 166 height 21
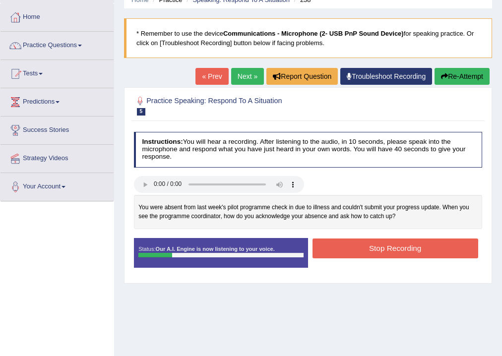
click at [382, 252] on button "Stop Recording" at bounding box center [395, 248] width 166 height 19
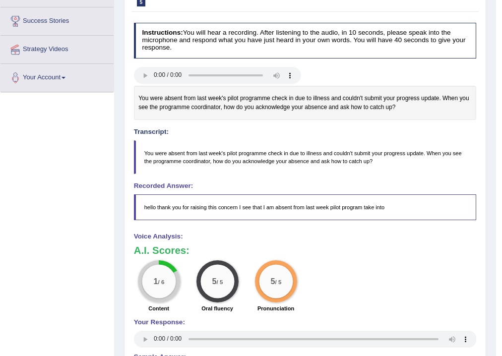
scroll to position [75, 0]
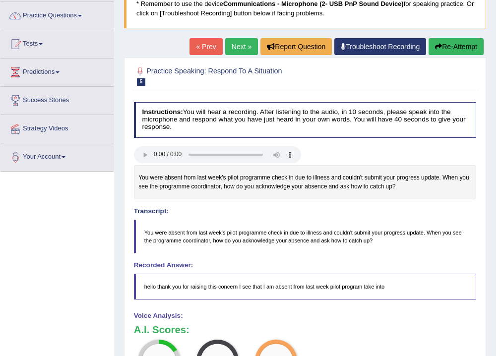
click at [460, 47] on button "Re-Attempt" at bounding box center [456, 46] width 55 height 17
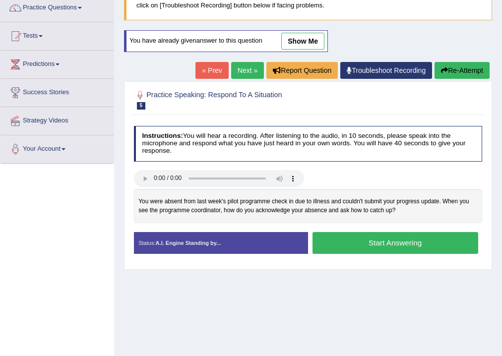
click at [445, 246] on button "Start Answering" at bounding box center [395, 242] width 166 height 21
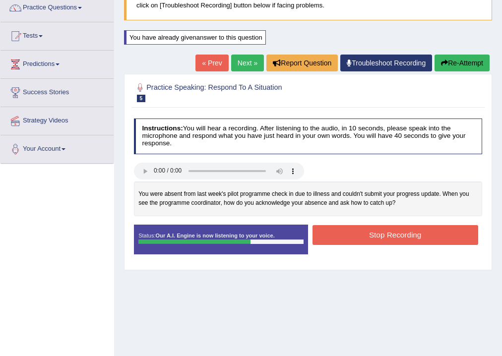
click at [373, 232] on button "Stop Recording" at bounding box center [395, 234] width 166 height 19
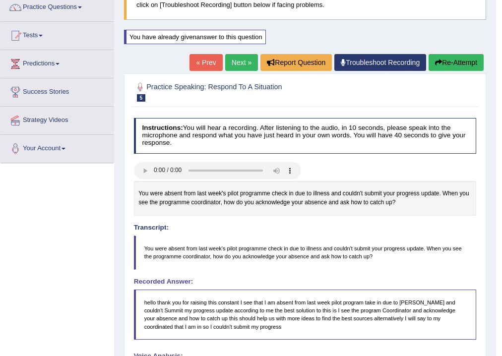
scroll to position [83, 0]
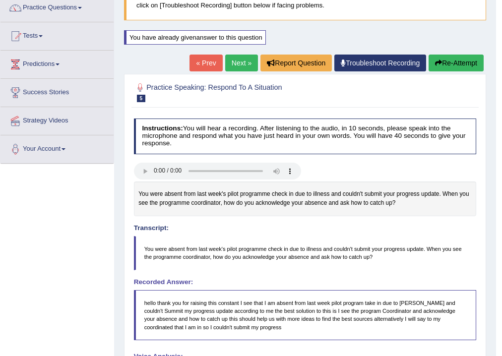
click at [456, 66] on button "Re-Attempt" at bounding box center [456, 63] width 55 height 17
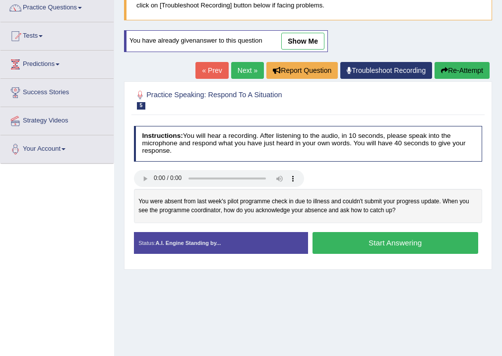
click at [245, 74] on link "Next »" at bounding box center [247, 70] width 33 height 17
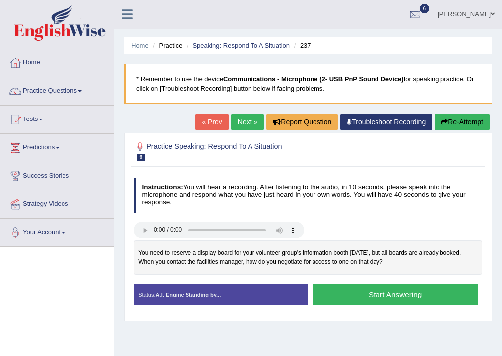
click at [399, 296] on button "Start Answering" at bounding box center [395, 294] width 166 height 21
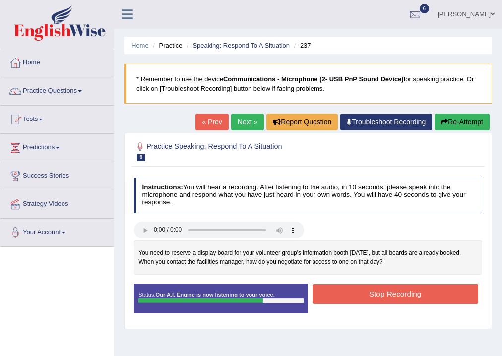
click at [372, 294] on button "Stop Recording" at bounding box center [395, 293] width 166 height 19
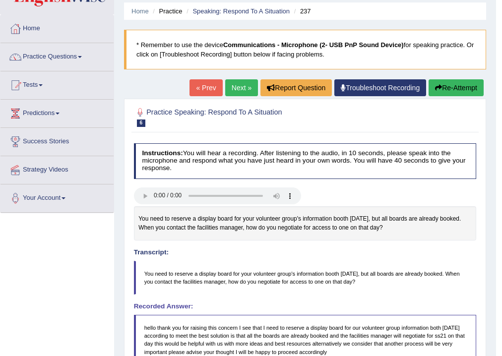
scroll to position [20, 0]
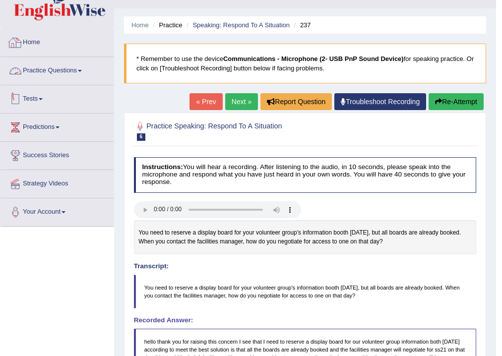
click at [54, 74] on link "Practice Questions" at bounding box center [56, 69] width 113 height 25
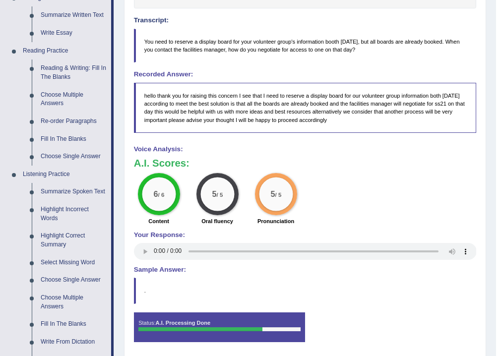
scroll to position [298, 0]
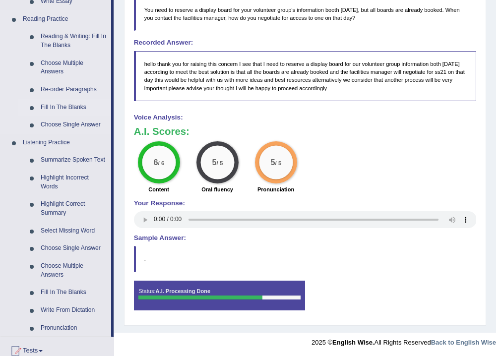
click at [68, 105] on link "Fill In The Blanks" at bounding box center [73, 108] width 75 height 18
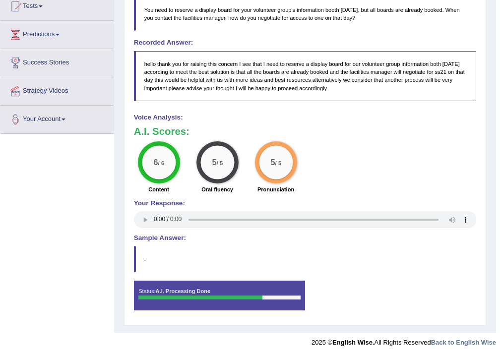
scroll to position [120, 0]
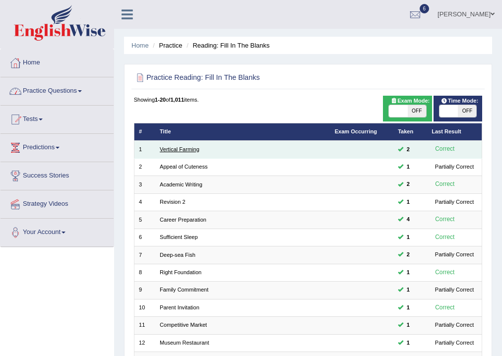
click at [163, 147] on link "Vertical Farming" at bounding box center [180, 149] width 40 height 6
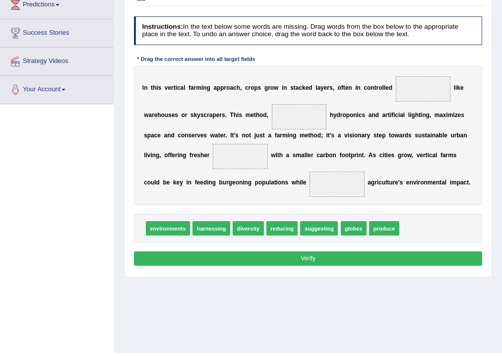
scroll to position [165, 0]
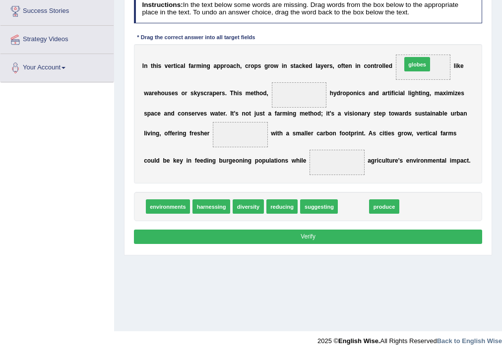
drag, startPoint x: 351, startPoint y: 208, endPoint x: 426, endPoint y: 42, distance: 182.7
click at [426, 42] on div "Instructions: In the text below some words are missing. Drag words from the box…" at bounding box center [307, 121] width 353 height 260
drag, startPoint x: 387, startPoint y: 200, endPoint x: 444, endPoint y: 36, distance: 174.0
click at [444, 36] on div "Instructions: In the text below some words are missing. Drag words from the box…" at bounding box center [307, 121] width 353 height 260
drag, startPoint x: 367, startPoint y: 187, endPoint x: 366, endPoint y: 208, distance: 21.8
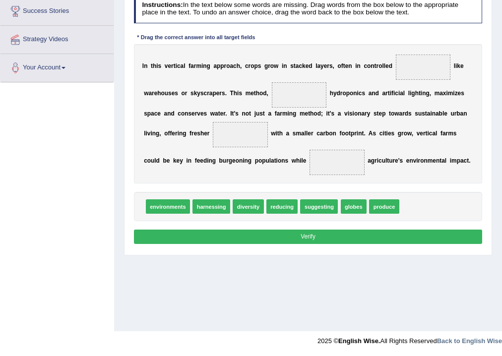
click at [366, 208] on div "Instructions: In the text below some words are missing. Drag words from the box…" at bounding box center [307, 121] width 353 height 260
drag, startPoint x: 371, startPoint y: 208, endPoint x: 425, endPoint y: 46, distance: 170.8
click at [425, 46] on div "Instructions: In the text below some words are missing. Drag words from the box…" at bounding box center [307, 121] width 353 height 260
drag, startPoint x: 332, startPoint y: 219, endPoint x: 306, endPoint y: 288, distance: 73.3
click at [298, 296] on div "Home Practice Reading: Fill In The Blanks Vertical Farming You have already giv…" at bounding box center [308, 83] width 388 height 496
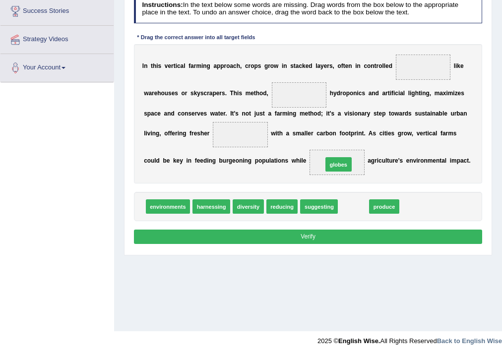
drag, startPoint x: 349, startPoint y: 208, endPoint x: 337, endPoint y: 155, distance: 54.9
click at [353, 209] on span "produce" at bounding box center [356, 206] width 30 height 14
drag, startPoint x: 367, startPoint y: 204, endPoint x: 241, endPoint y: 133, distance: 144.4
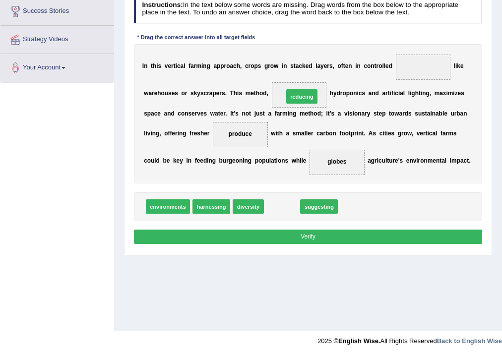
drag, startPoint x: 282, startPoint y: 203, endPoint x: 306, endPoint y: 74, distance: 131.5
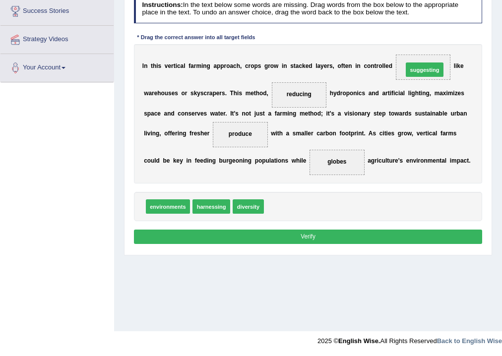
drag, startPoint x: 276, startPoint y: 202, endPoint x: 440, endPoint y: 42, distance: 229.8
click at [294, 194] on div "Instructions: In the text below some words are missing. Drag words from the box…" at bounding box center [307, 121] width 353 height 260
drag, startPoint x: 254, startPoint y: 202, endPoint x: 359, endPoint y: 150, distance: 117.3
drag, startPoint x: 244, startPoint y: 204, endPoint x: 304, endPoint y: 71, distance: 145.7
drag, startPoint x: 248, startPoint y: 151, endPoint x: 231, endPoint y: 170, distance: 24.9
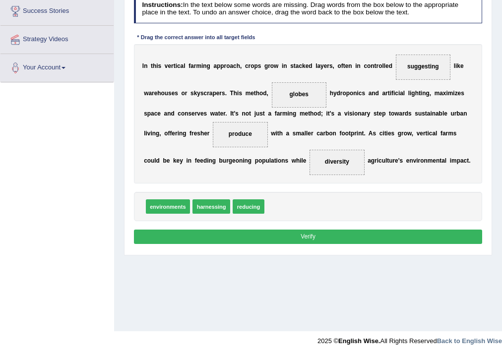
click at [238, 162] on div "I n t h i s v e r t i c a l f a r m i n g a p p r o a c h , c r o p s g r o w i…" at bounding box center [308, 113] width 349 height 139
drag, startPoint x: 242, startPoint y: 208, endPoint x: 243, endPoint y: 124, distance: 84.3
drag, startPoint x: 242, startPoint y: 208, endPoint x: 445, endPoint y: 47, distance: 259.1
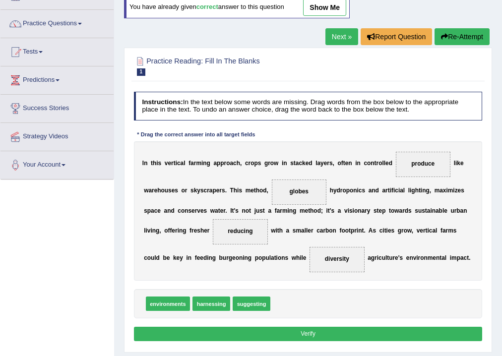
scroll to position [0, 0]
